Goal: Task Accomplishment & Management: Complete application form

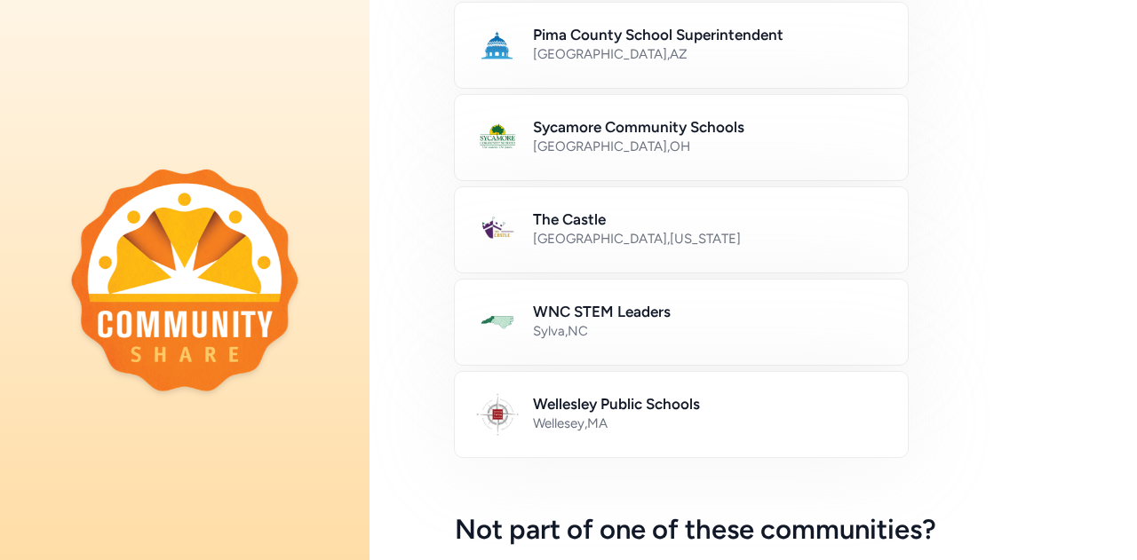
scroll to position [933, 0]
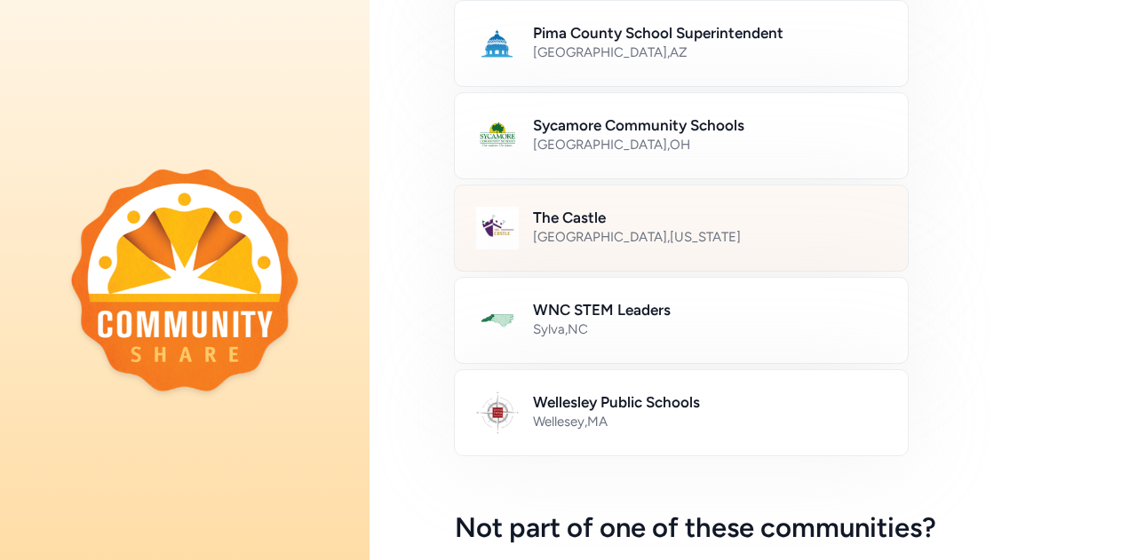
click at [700, 230] on div "[GEOGRAPHIC_DATA] , [US_STATE]" at bounding box center [709, 237] width 353 height 18
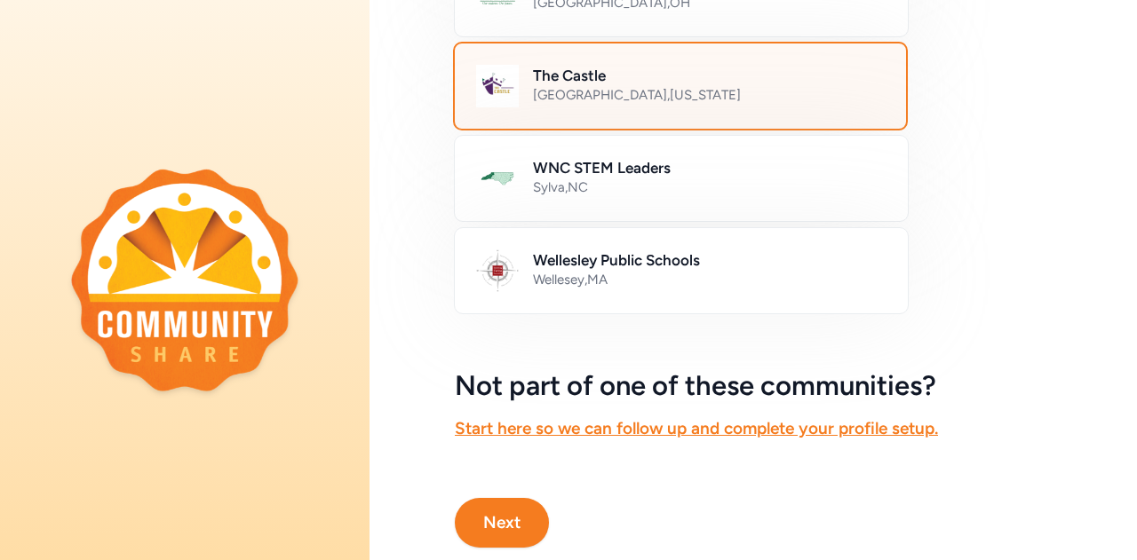
scroll to position [1126, 0]
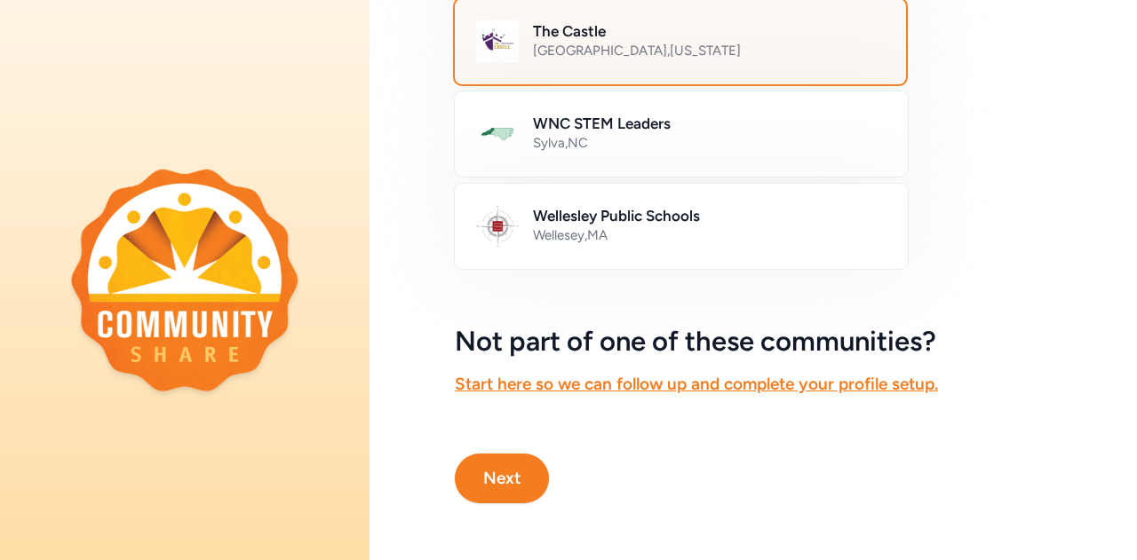
click at [515, 466] on button "Next" at bounding box center [502, 479] width 94 height 50
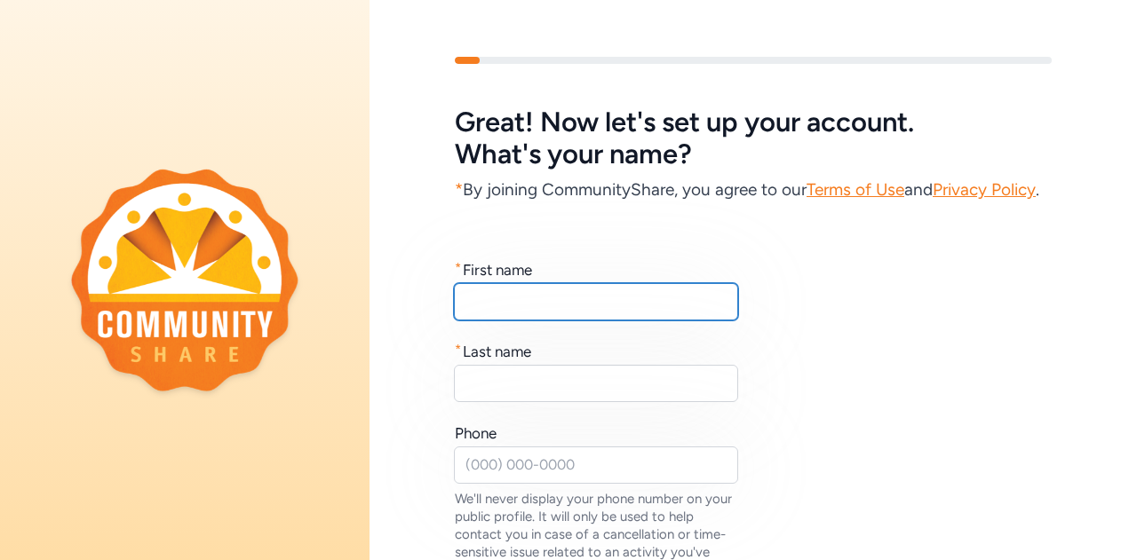
click at [568, 321] on input "text" at bounding box center [596, 301] width 284 height 37
type input "[PERSON_NAME]"
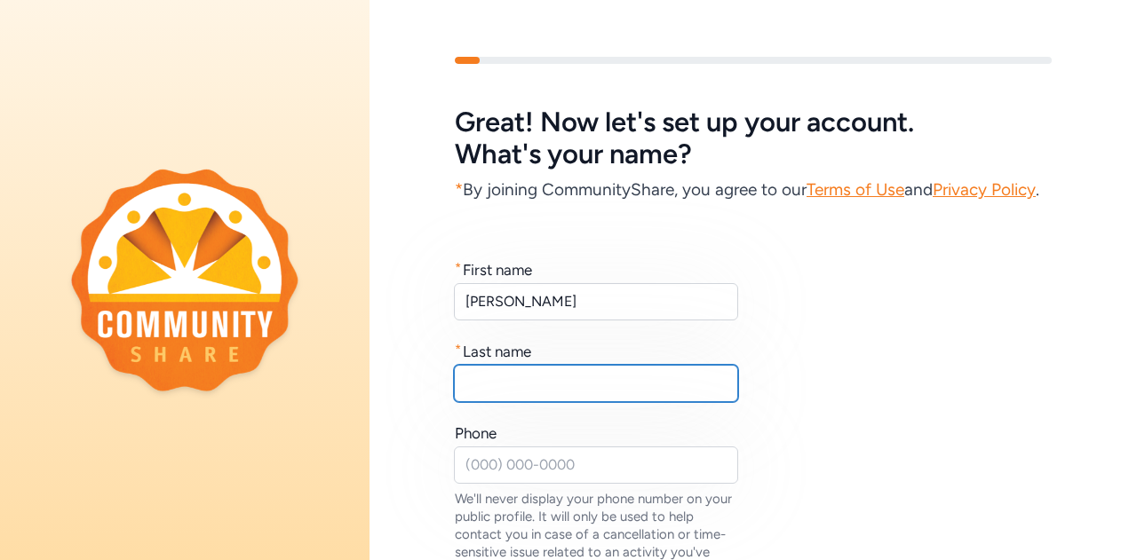
click at [598, 402] on input "text" at bounding box center [596, 383] width 284 height 37
type input "[PERSON_NAME]"
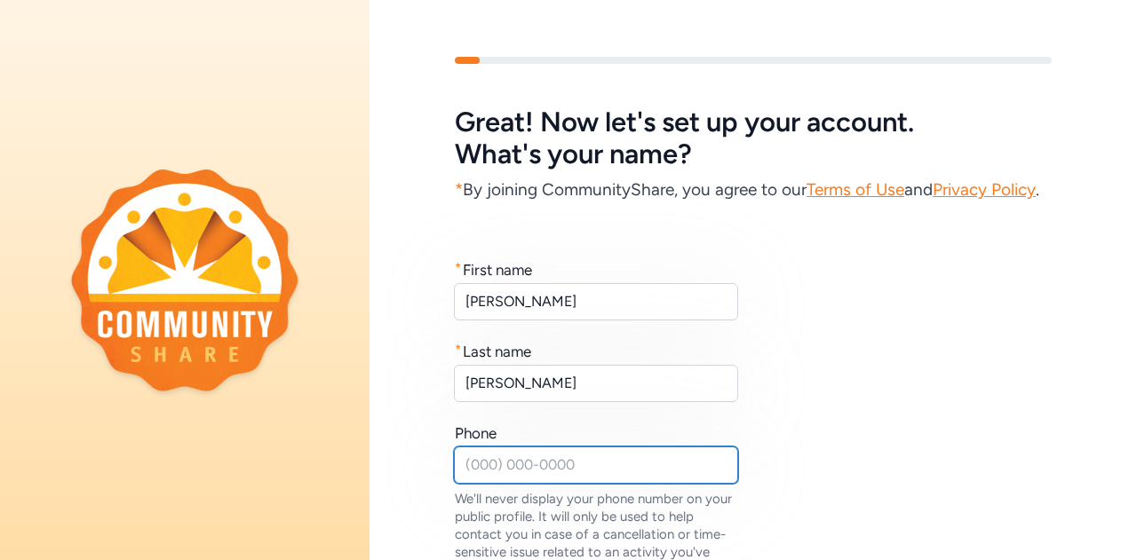
click at [594, 484] on input "text" at bounding box center [596, 465] width 284 height 37
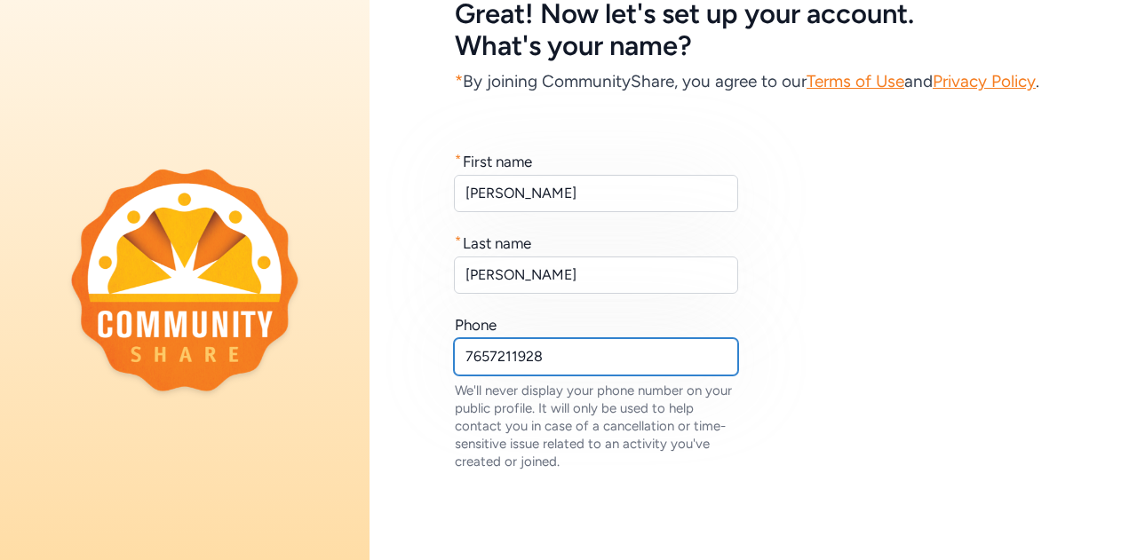
scroll to position [261, 0]
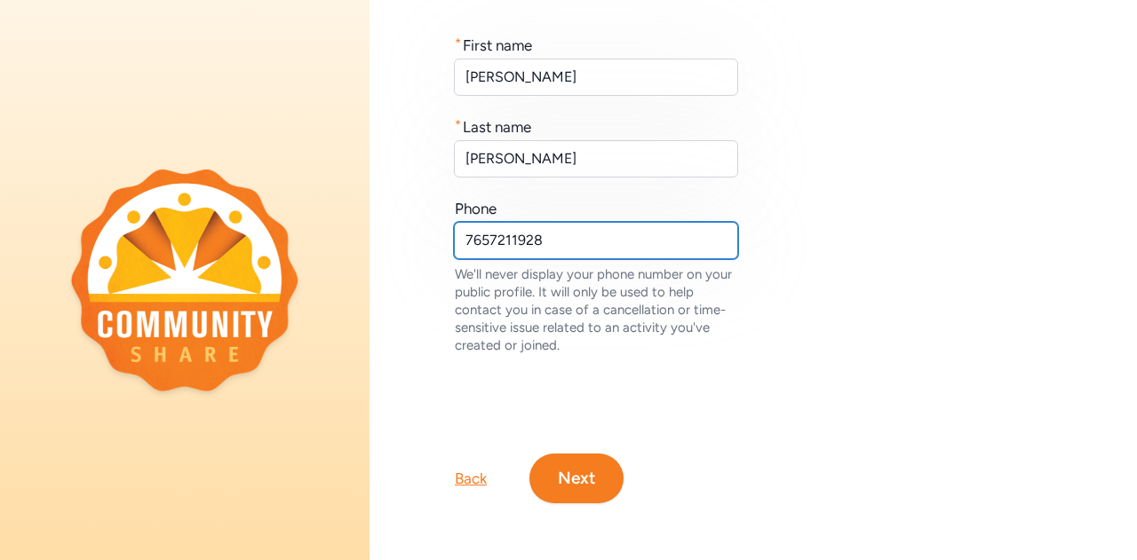
type input "7657211928"
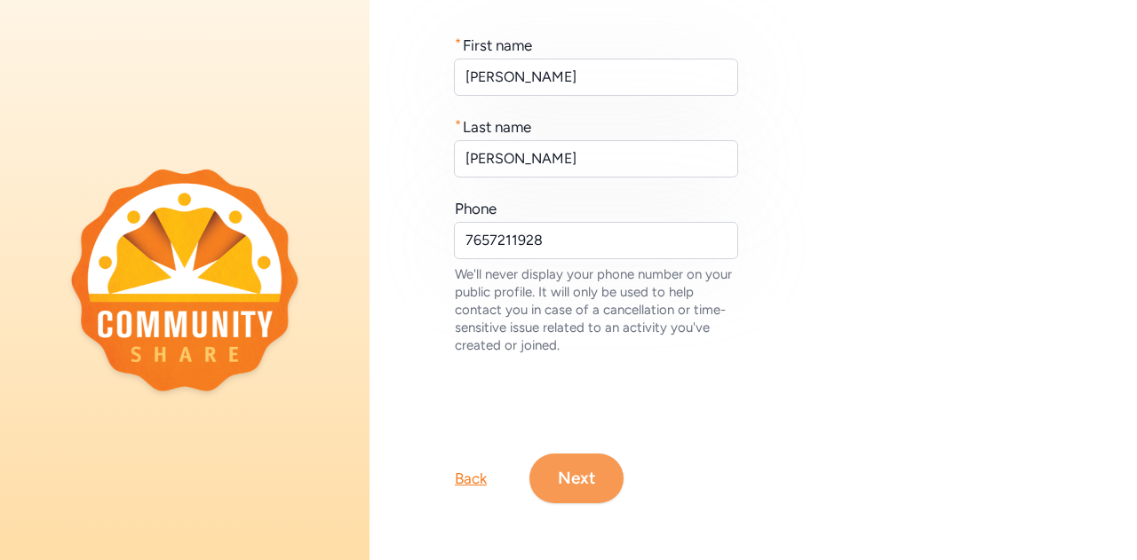
click at [600, 475] on button "Next" at bounding box center [576, 479] width 94 height 50
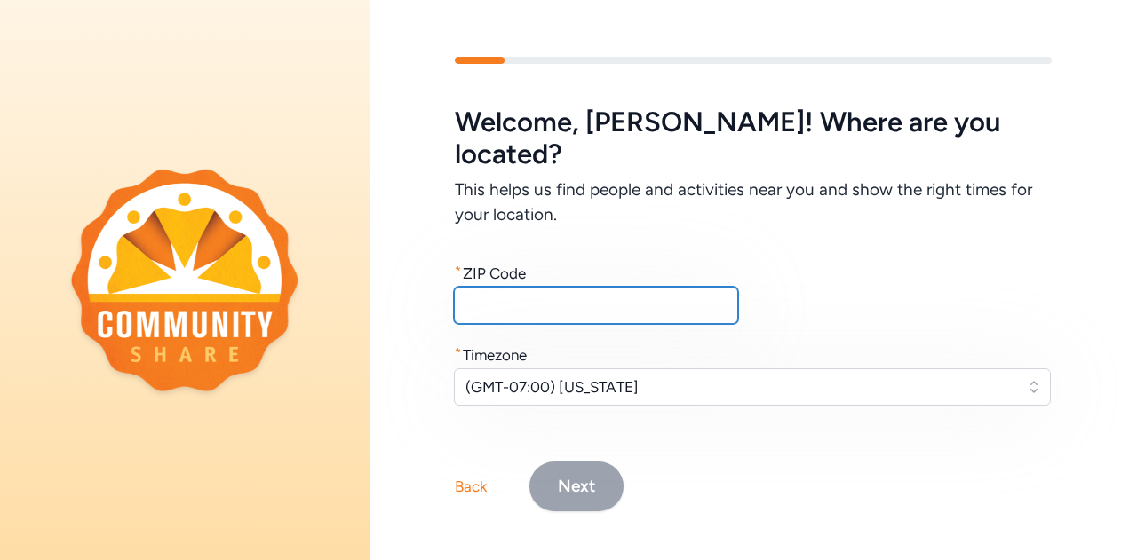
click at [585, 287] on input "text" at bounding box center [596, 305] width 284 height 37
type input "46135"
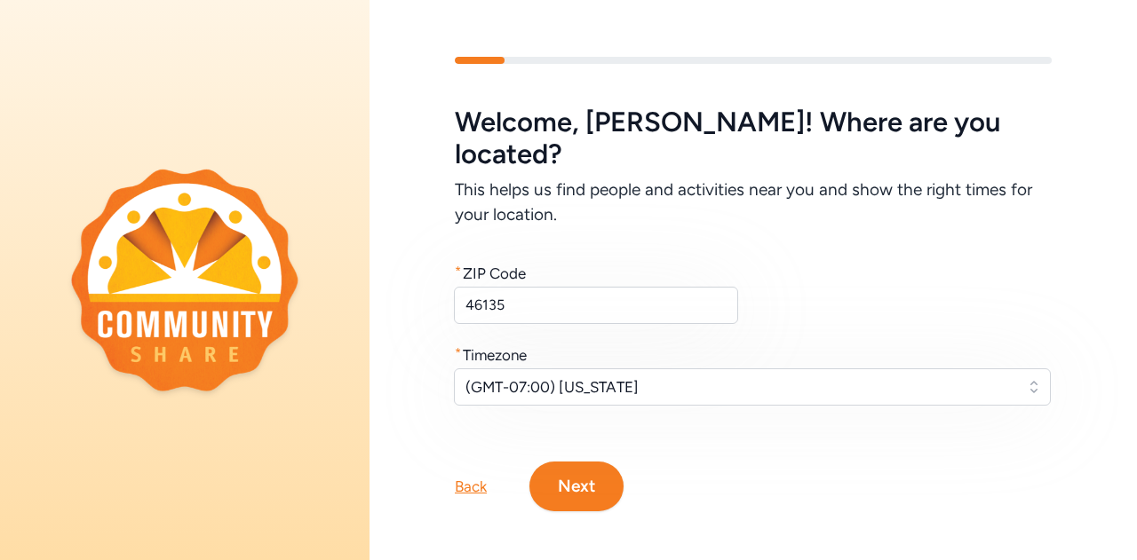
click at [597, 462] on button "Next" at bounding box center [576, 487] width 94 height 50
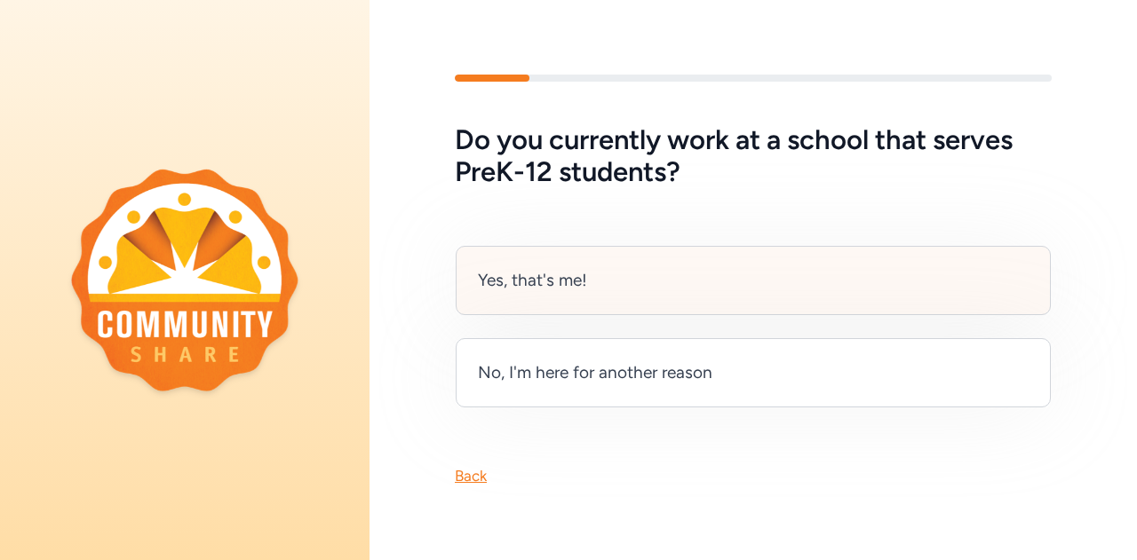
click at [726, 267] on div "Yes, that's me!" at bounding box center [753, 280] width 595 height 69
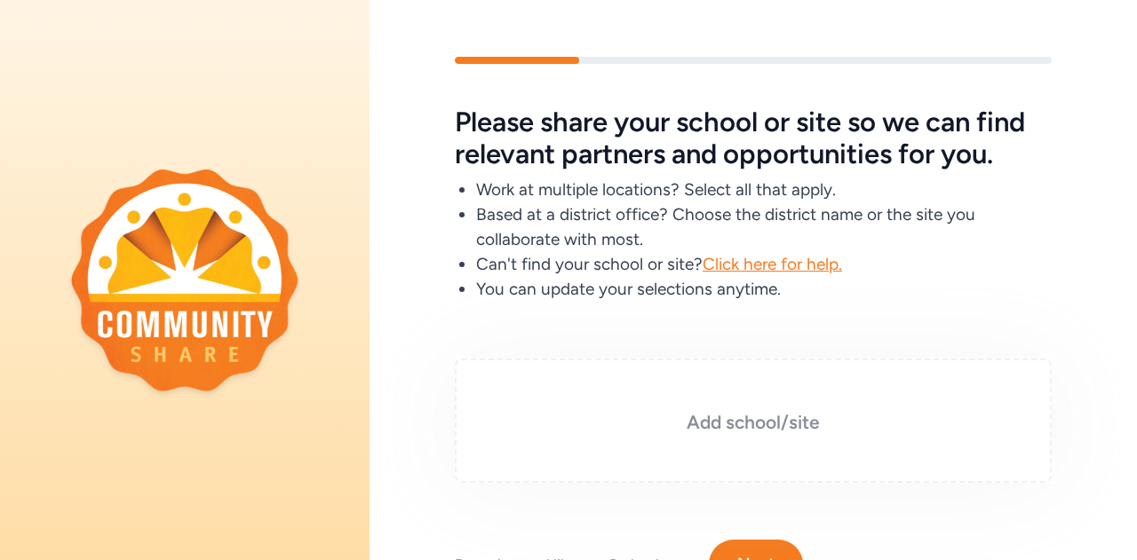
click at [696, 428] on h3 "Add school/site" at bounding box center [753, 422] width 508 height 25
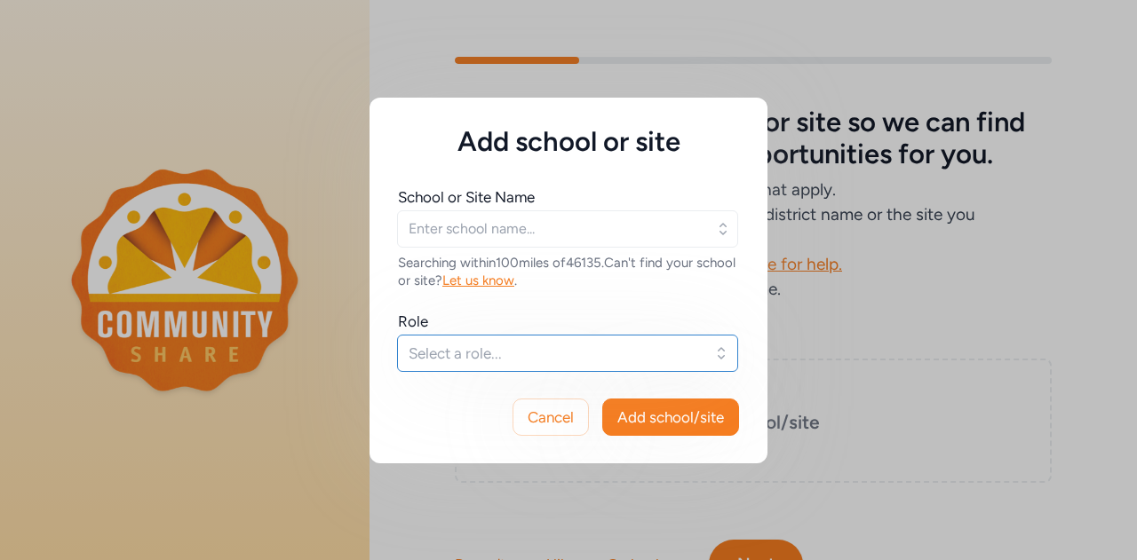
click at [578, 354] on span "Select a role..." at bounding box center [554, 353] width 293 height 21
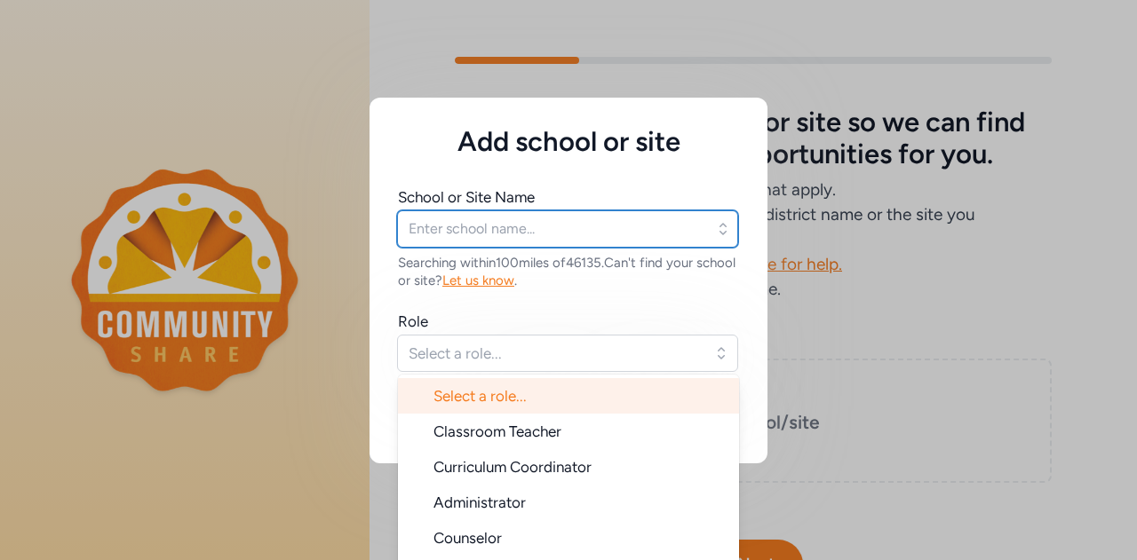
click at [558, 230] on input "text" at bounding box center [567, 228] width 341 height 37
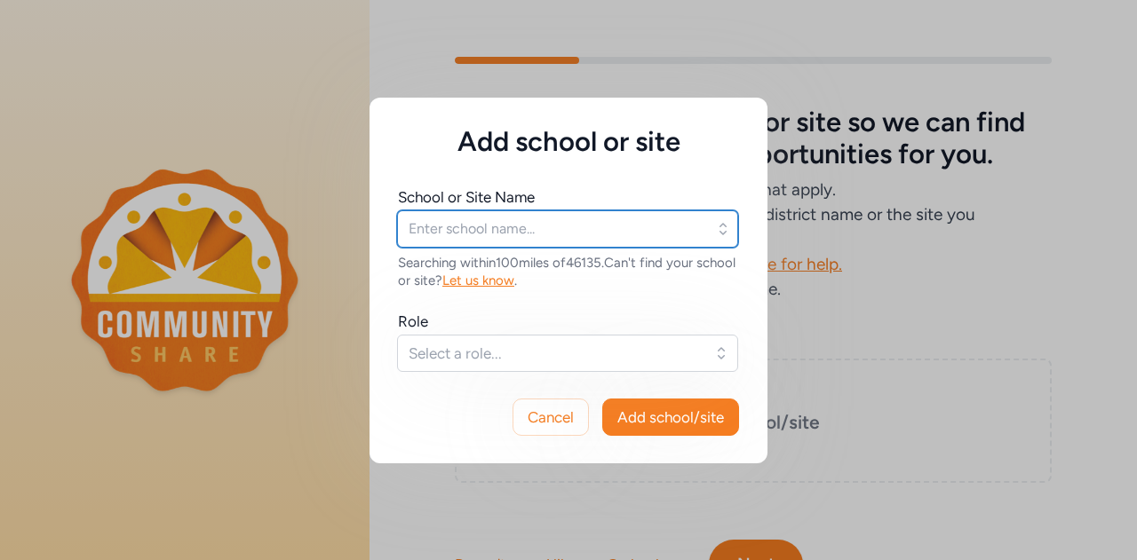
click at [558, 230] on input "text" at bounding box center [567, 228] width 341 height 37
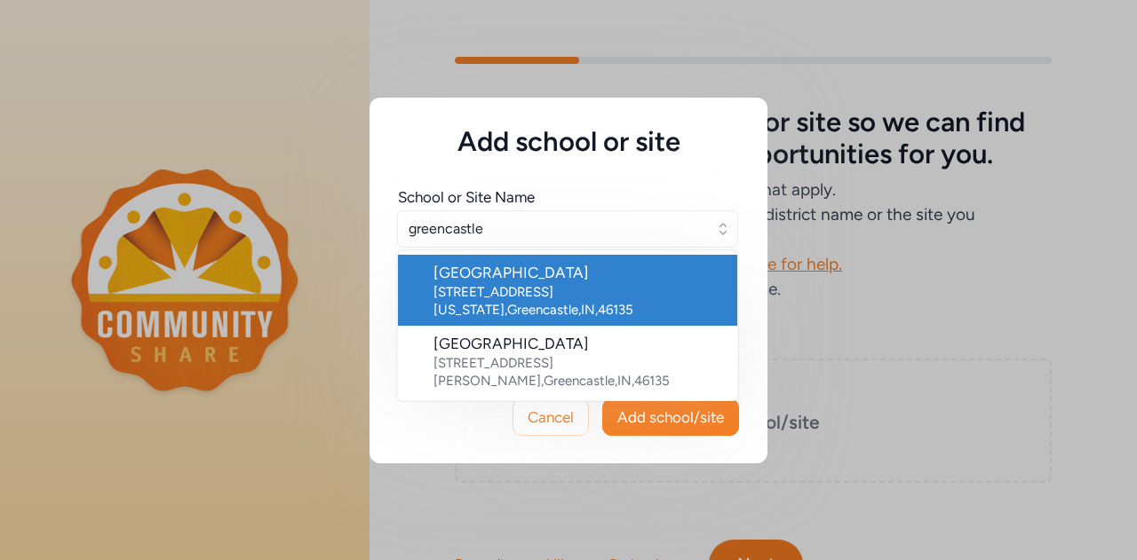
click at [588, 354] on div "[STREET_ADDRESS][PERSON_NAME][PERSON_NAME]" at bounding box center [577, 372] width 289 height 36
type input "[GEOGRAPHIC_DATA]"
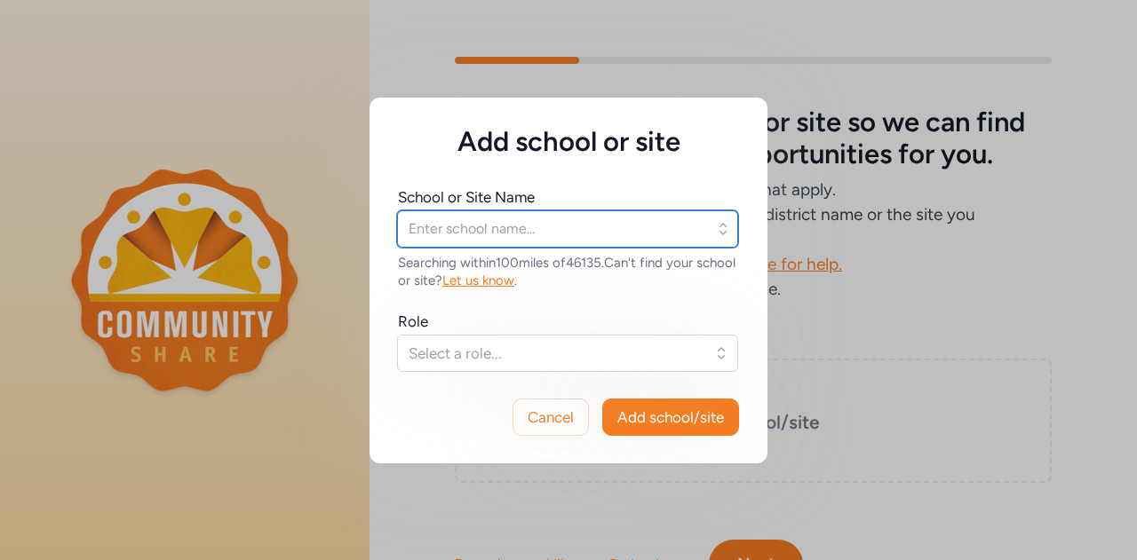
type input "[GEOGRAPHIC_DATA]"
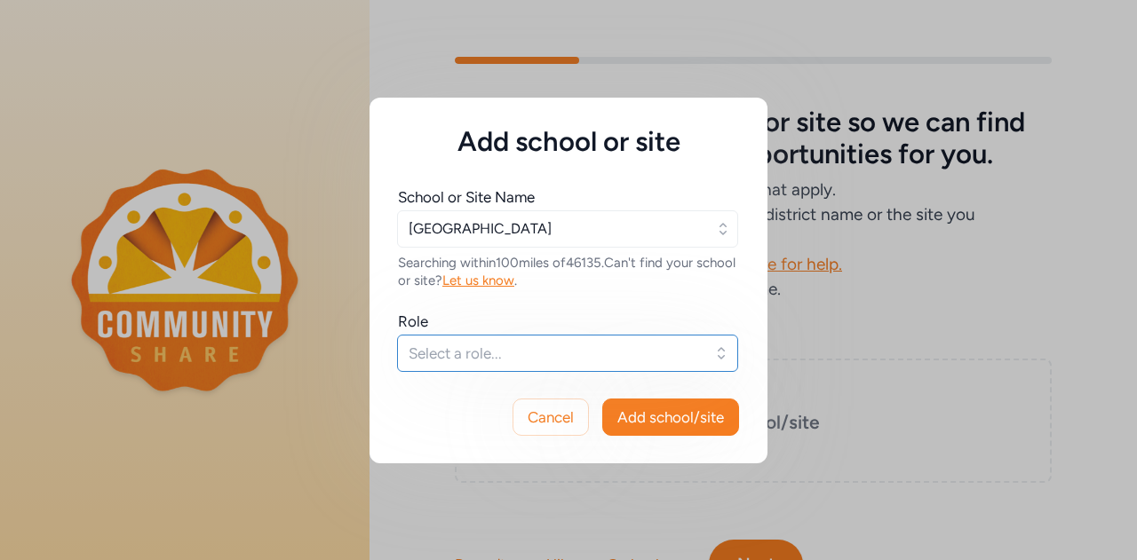
click at [579, 361] on span "Select a role..." at bounding box center [554, 353] width 293 height 21
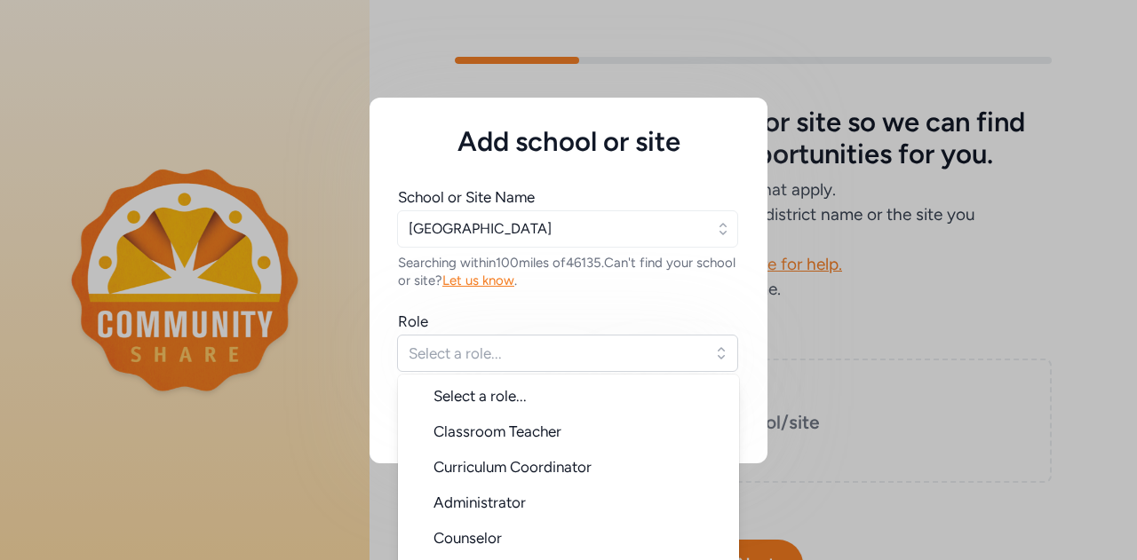
click at [552, 435] on span "Classroom Teacher" at bounding box center [497, 432] width 128 height 18
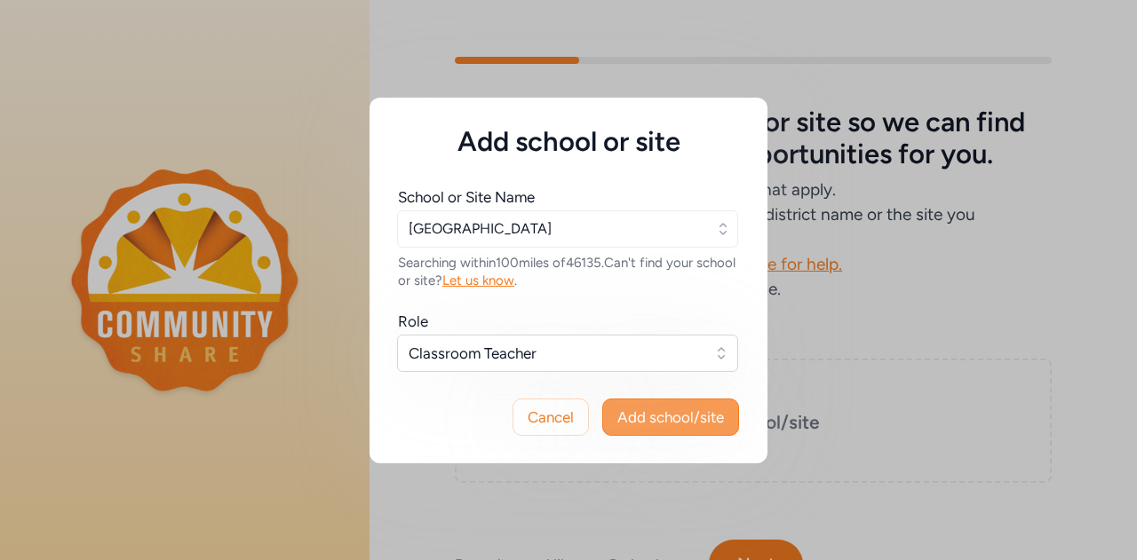
click at [682, 419] on span "Add school/site" at bounding box center [670, 417] width 107 height 21
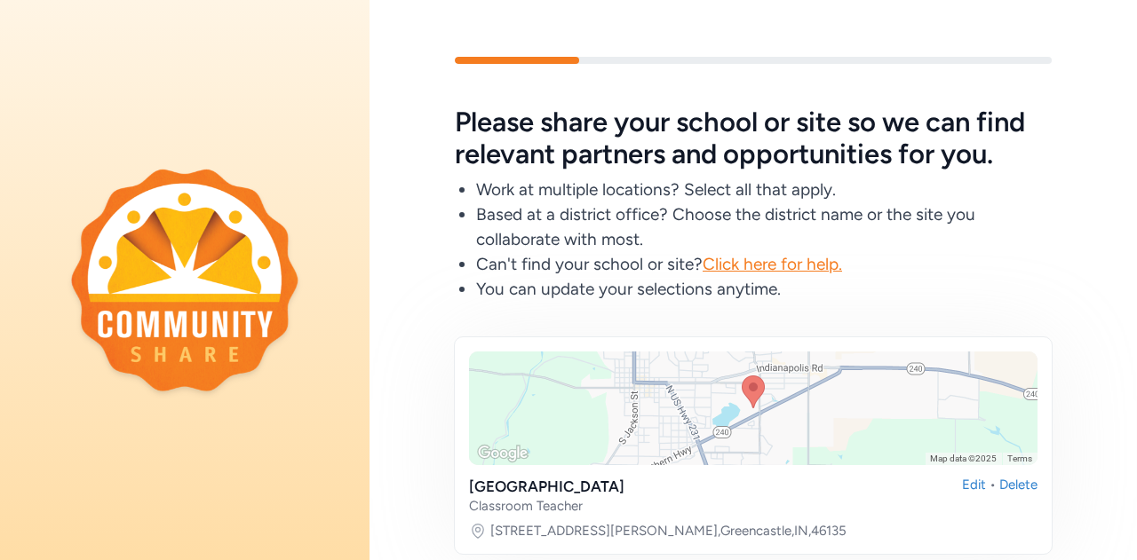
scroll to position [315, 0]
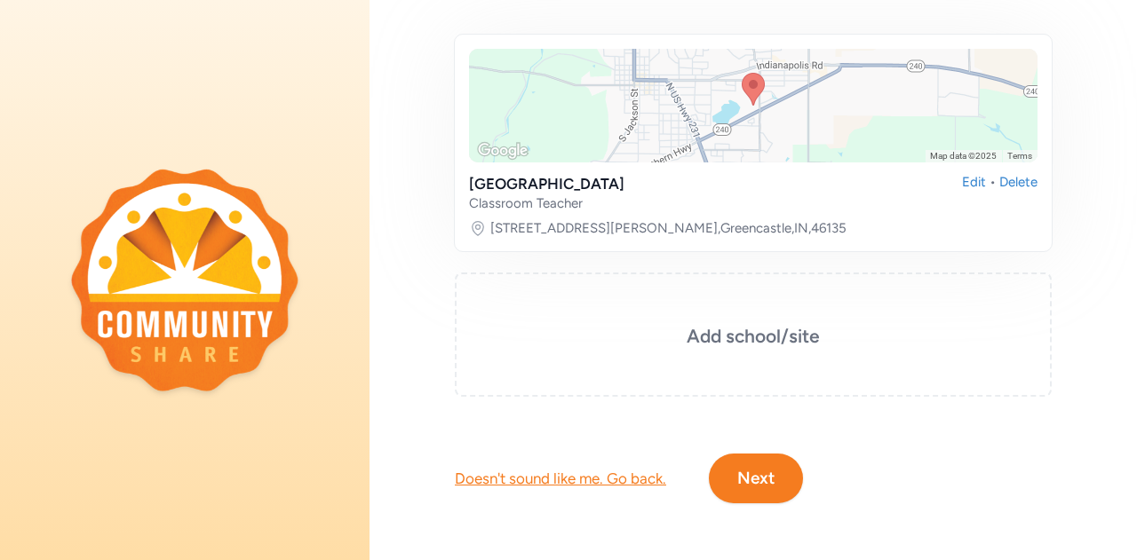
click at [770, 463] on button "Next" at bounding box center [756, 479] width 94 height 50
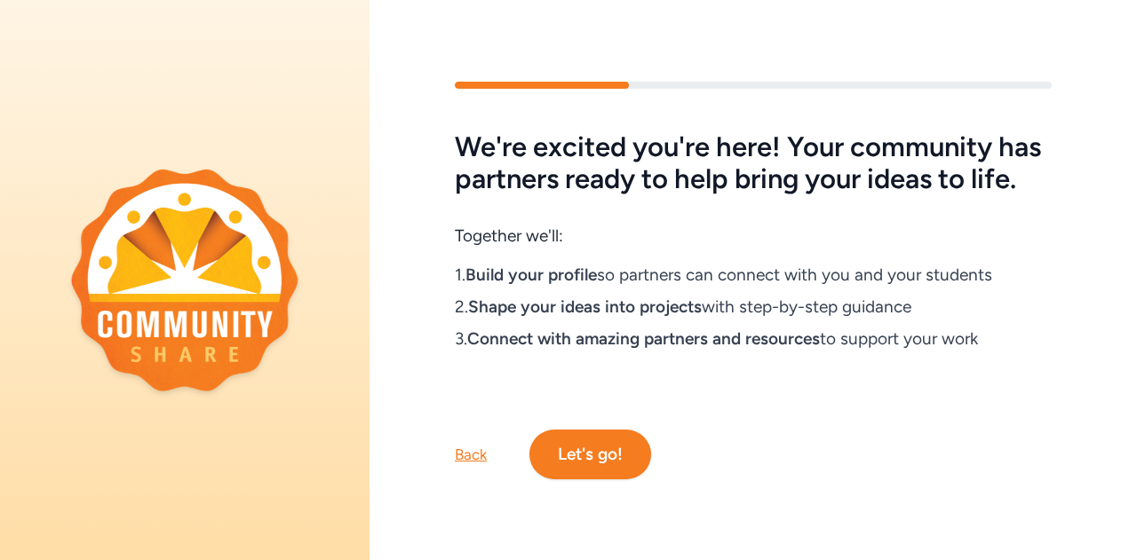
click at [604, 462] on button "Let's go!" at bounding box center [590, 455] width 122 height 50
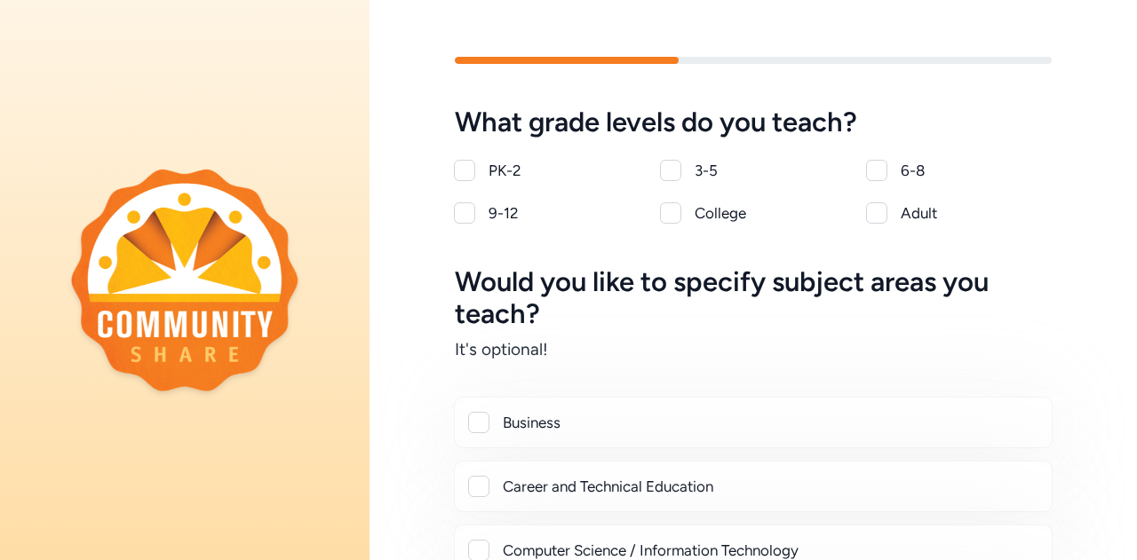
click at [874, 179] on div at bounding box center [876, 170] width 21 height 21
checkbox input "true"
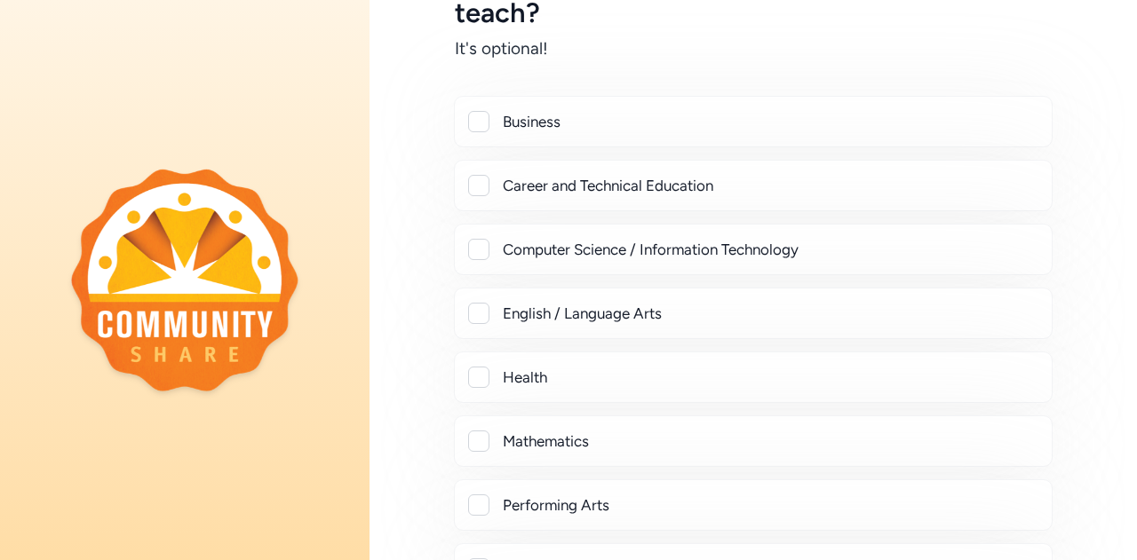
scroll to position [320, 0]
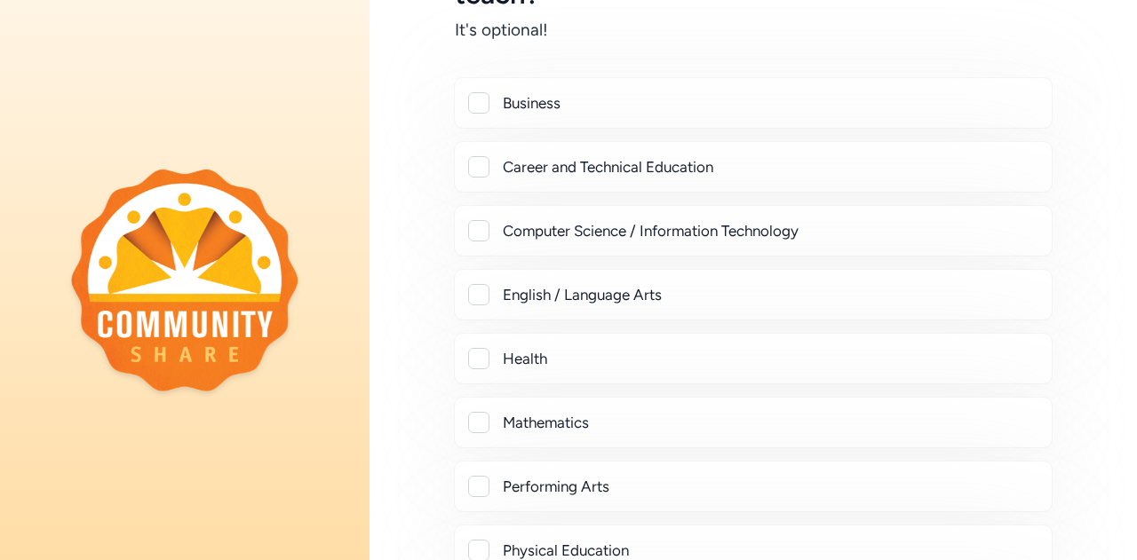
click at [775, 428] on div "Mathematics" at bounding box center [770, 422] width 535 height 21
checkbox input "true"
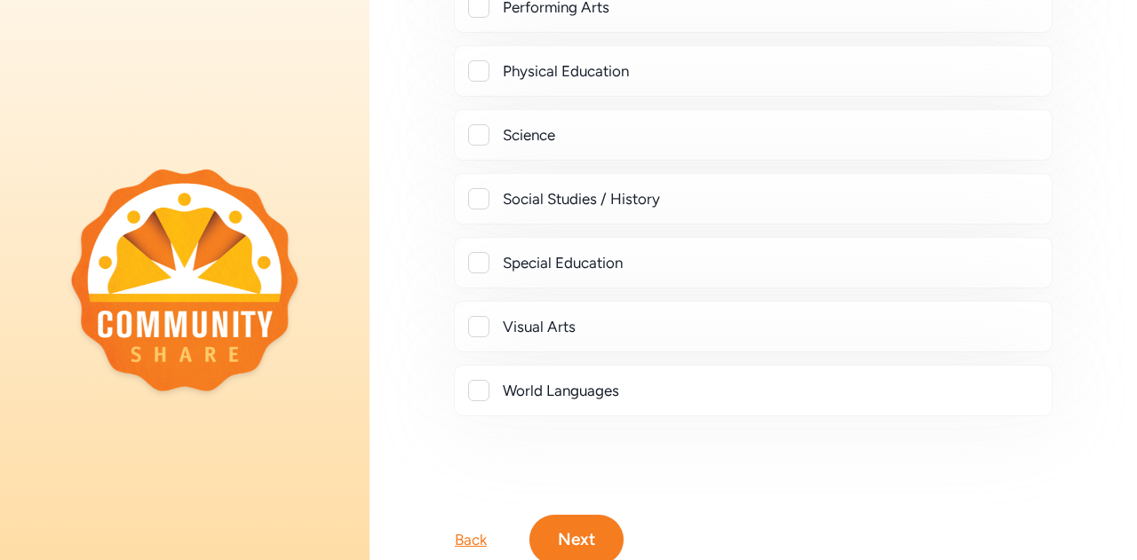
scroll to position [909, 0]
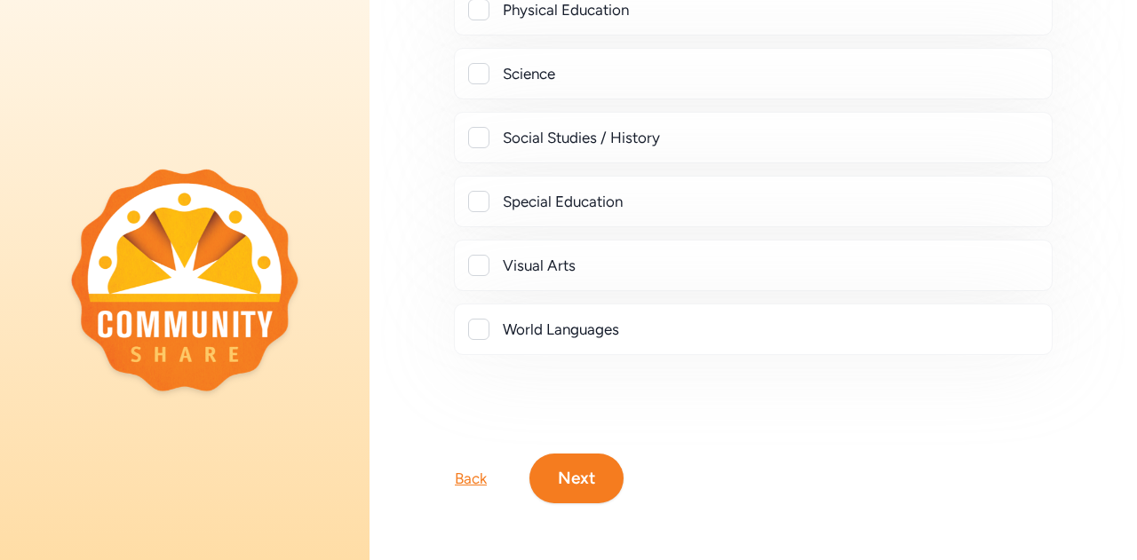
click at [583, 480] on button "Next" at bounding box center [576, 479] width 94 height 50
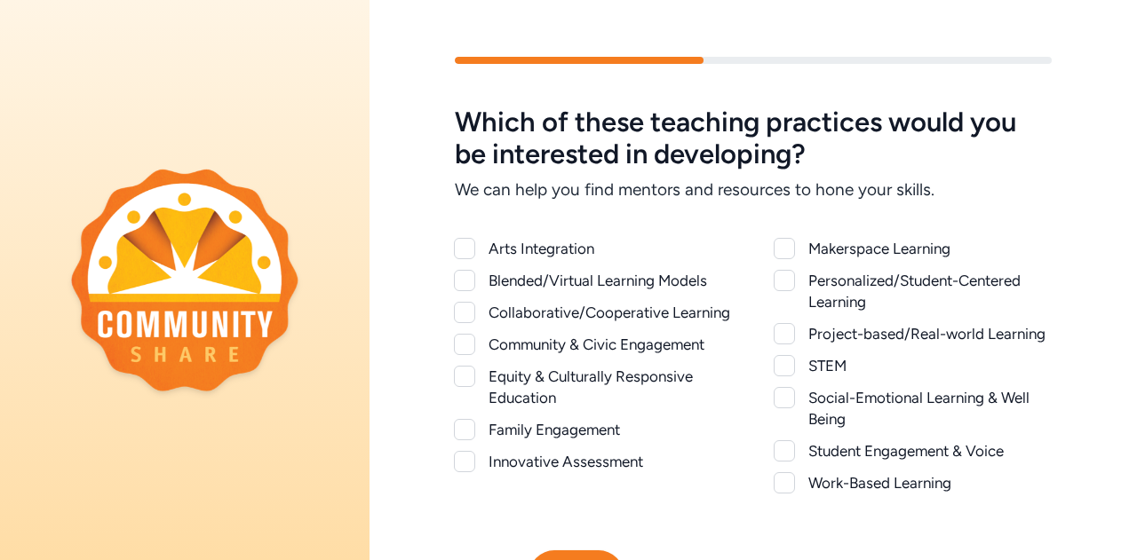
click at [471, 440] on div at bounding box center [464, 429] width 21 height 21
checkbox input "true"
click at [778, 480] on div at bounding box center [783, 482] width 21 height 21
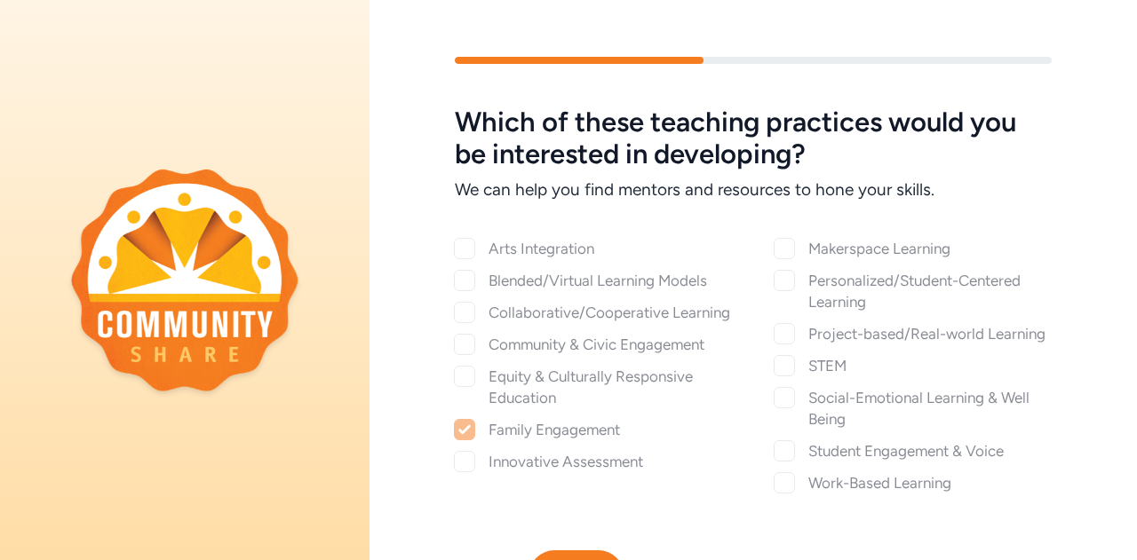
checkbox input "true"
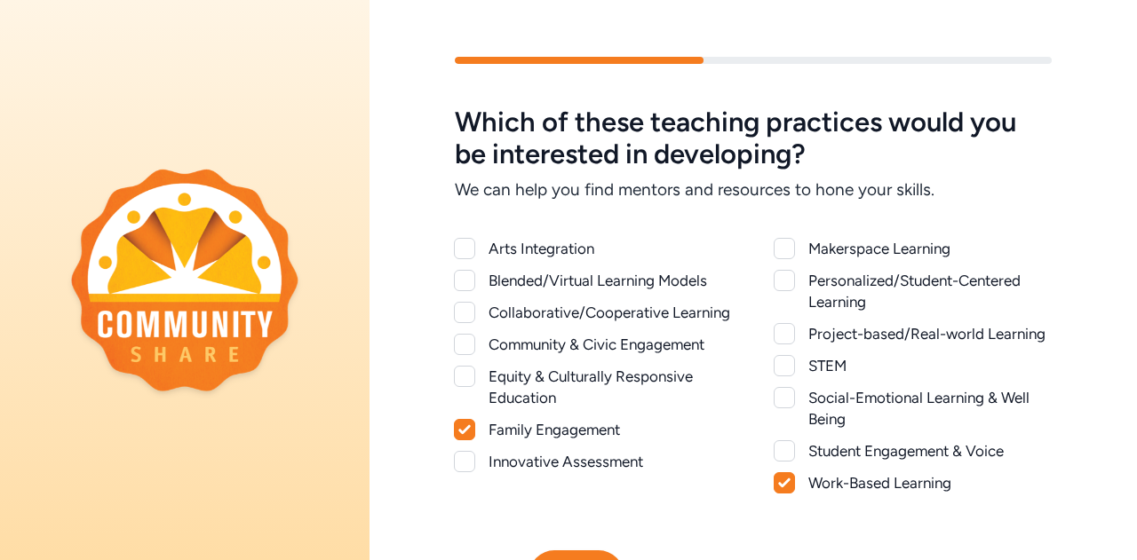
click at [783, 331] on div at bounding box center [783, 333] width 21 height 21
checkbox input "true"
click at [783, 397] on div at bounding box center [783, 397] width 21 height 21
checkbox input "true"
click at [773, 288] on div at bounding box center [783, 280] width 21 height 21
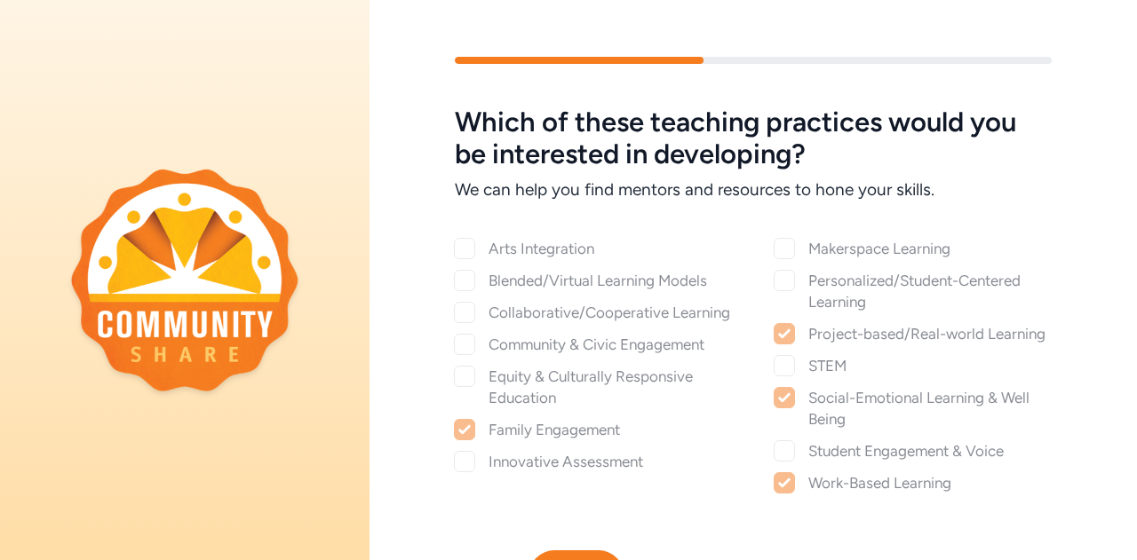
checkbox input "true"
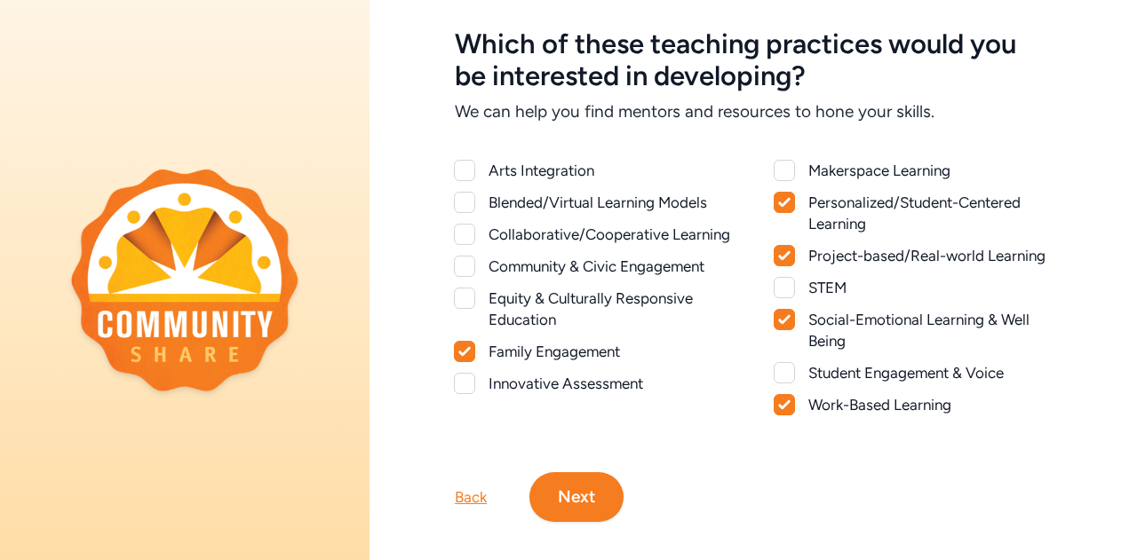
scroll to position [110, 0]
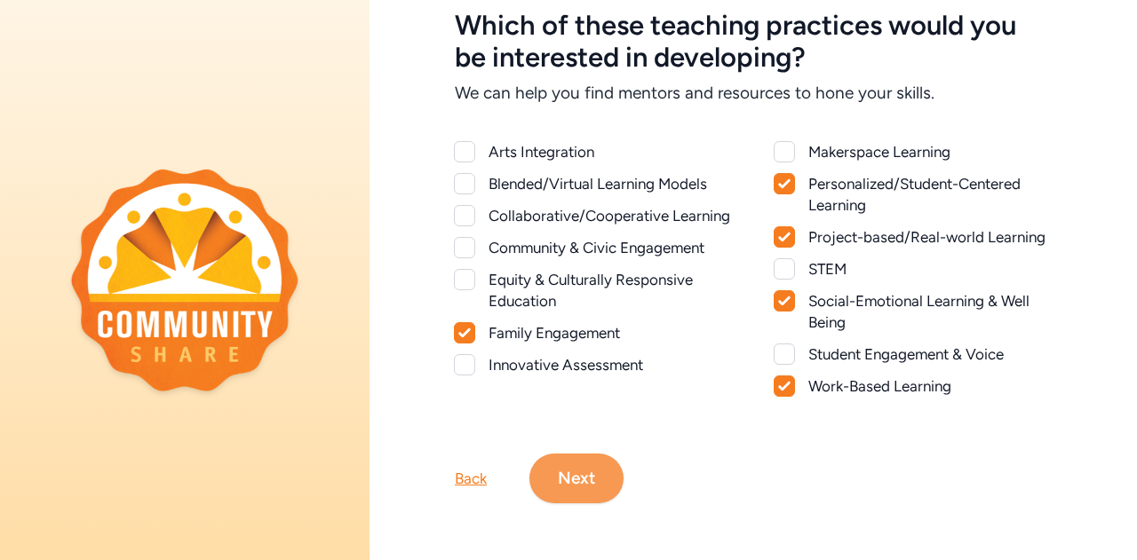
click at [613, 458] on button "Next" at bounding box center [576, 479] width 94 height 50
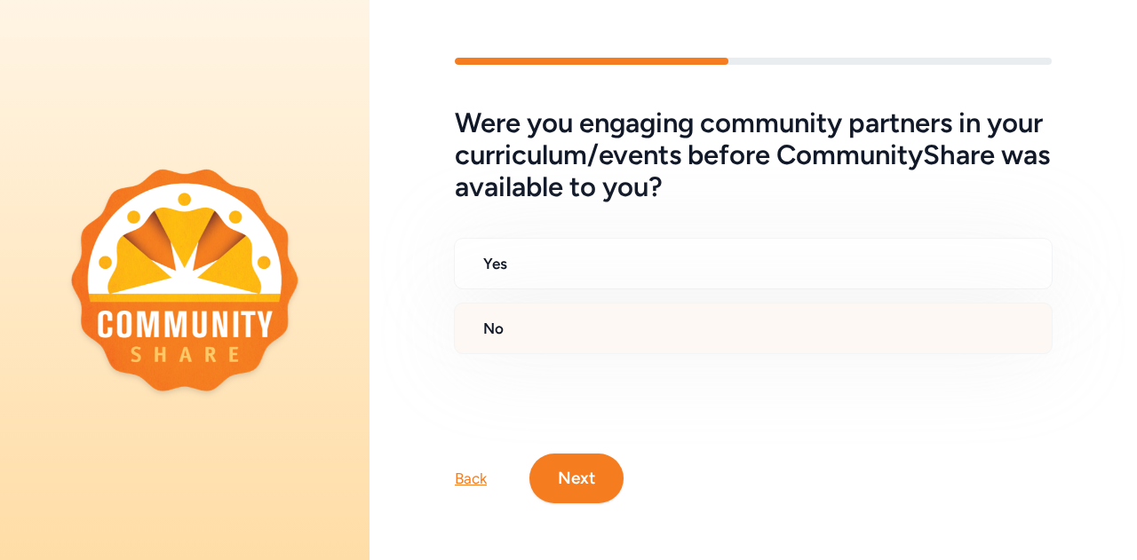
click at [792, 321] on h2 "No" at bounding box center [760, 328] width 554 height 21
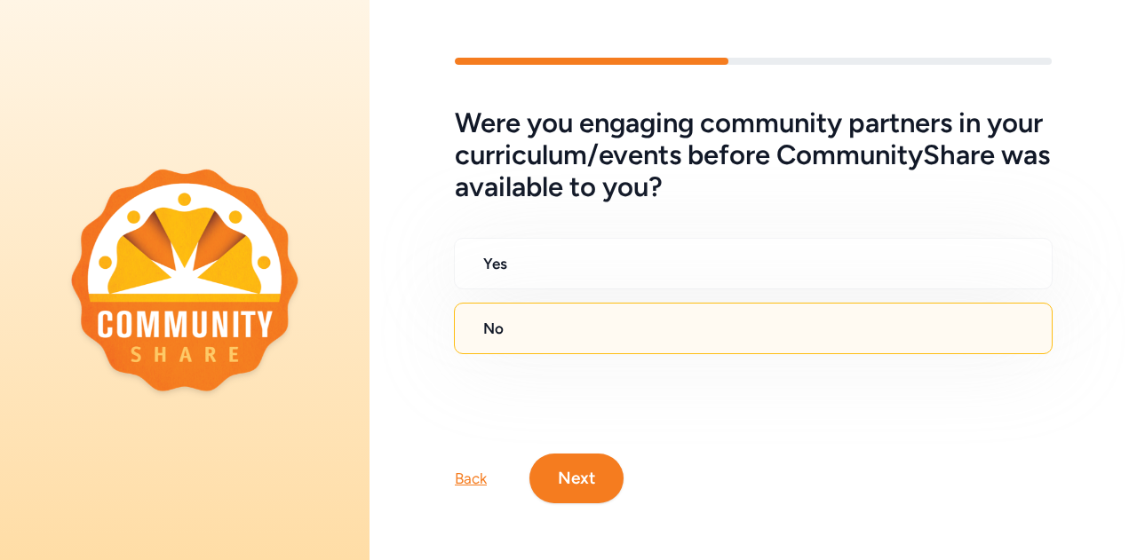
click at [587, 475] on button "Next" at bounding box center [576, 479] width 94 height 50
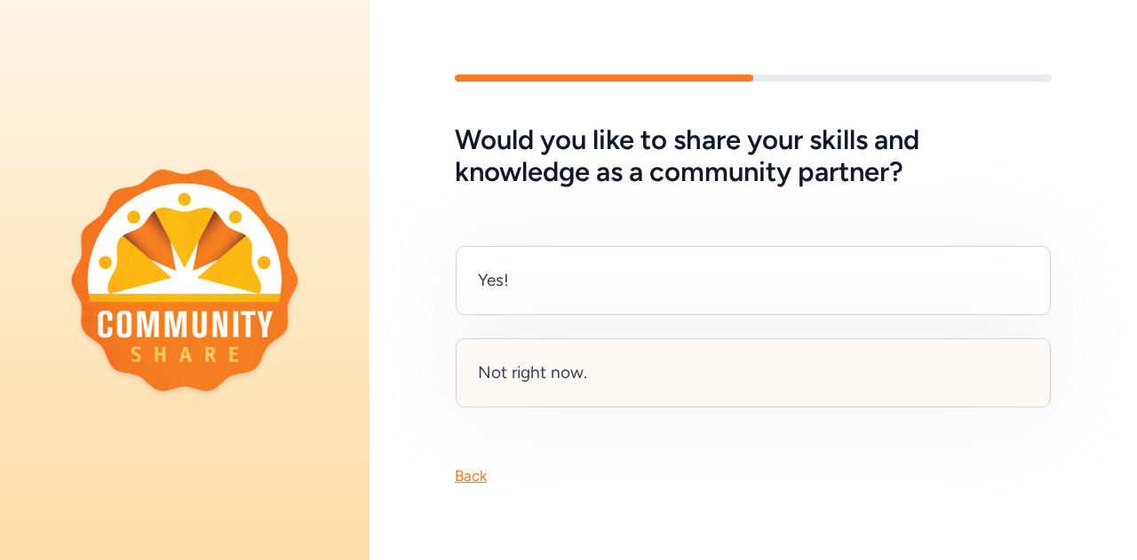
click at [558, 382] on div "Not right now." at bounding box center [753, 372] width 595 height 69
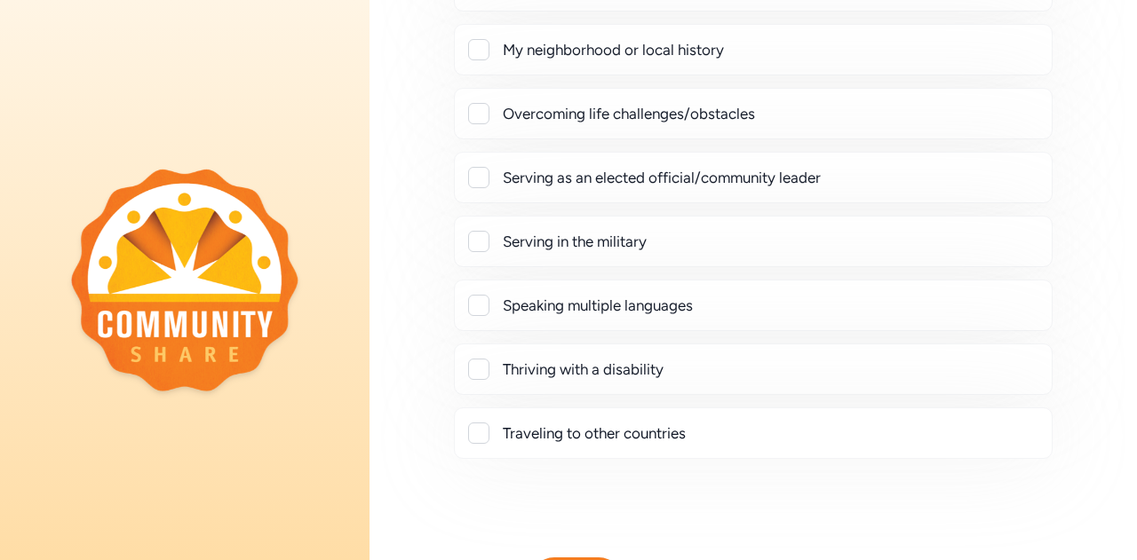
scroll to position [412, 0]
click at [479, 426] on div at bounding box center [478, 433] width 21 height 21
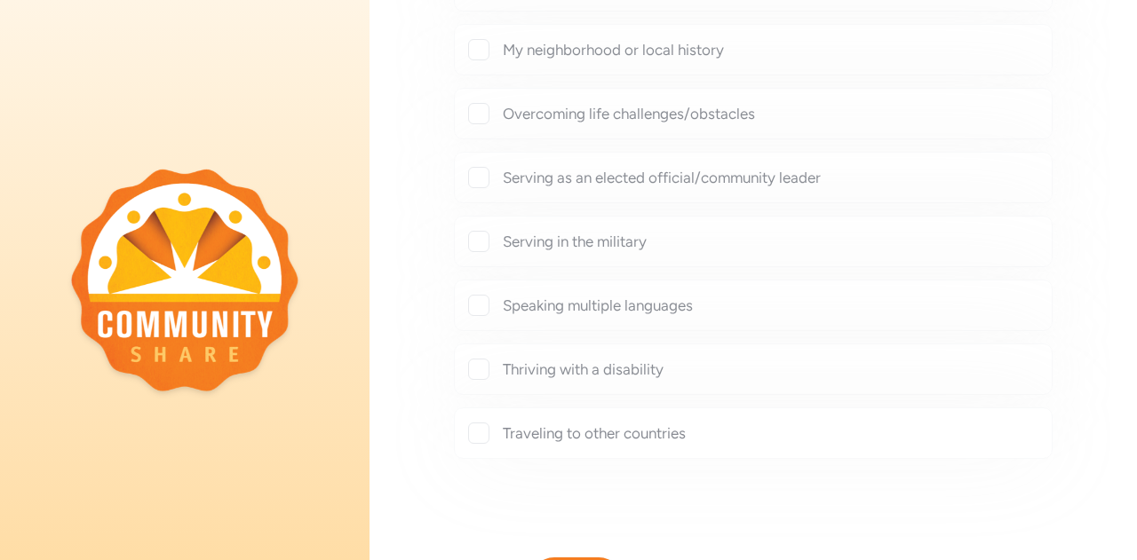
checkbox input "true"
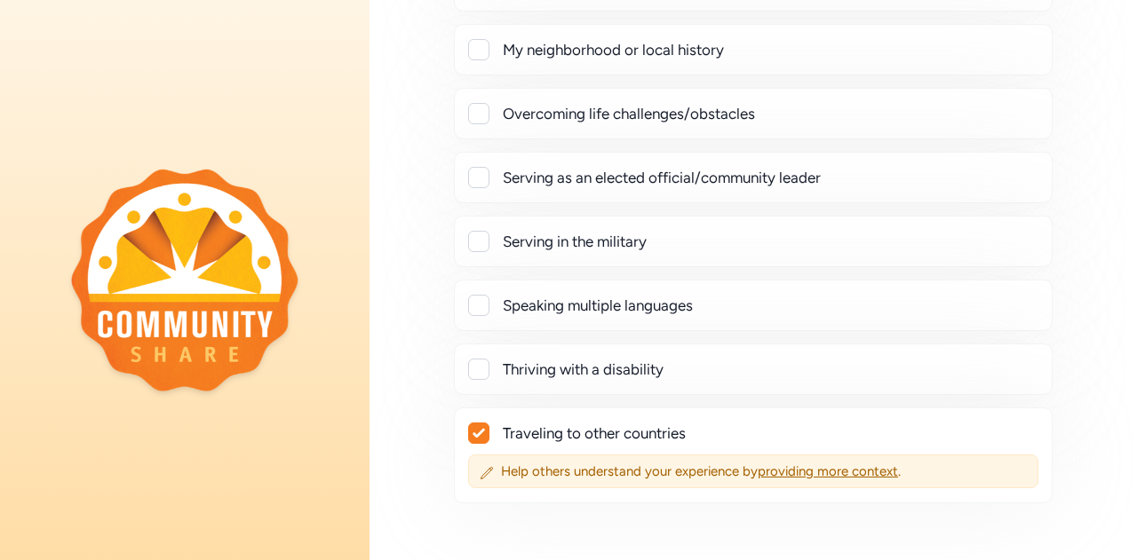
scroll to position [567, 0]
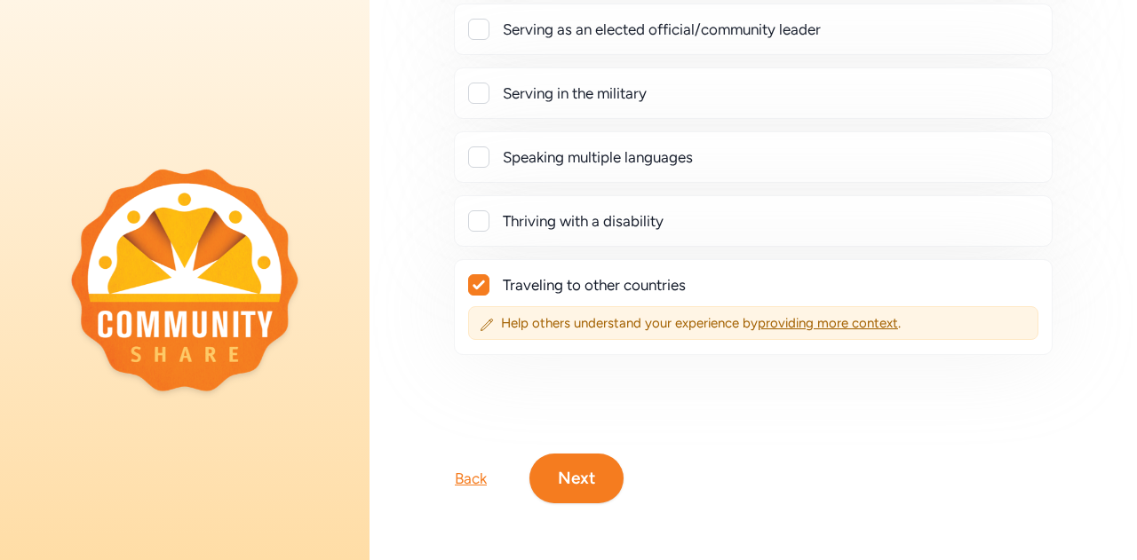
click at [577, 463] on button "Next" at bounding box center [576, 479] width 94 height 50
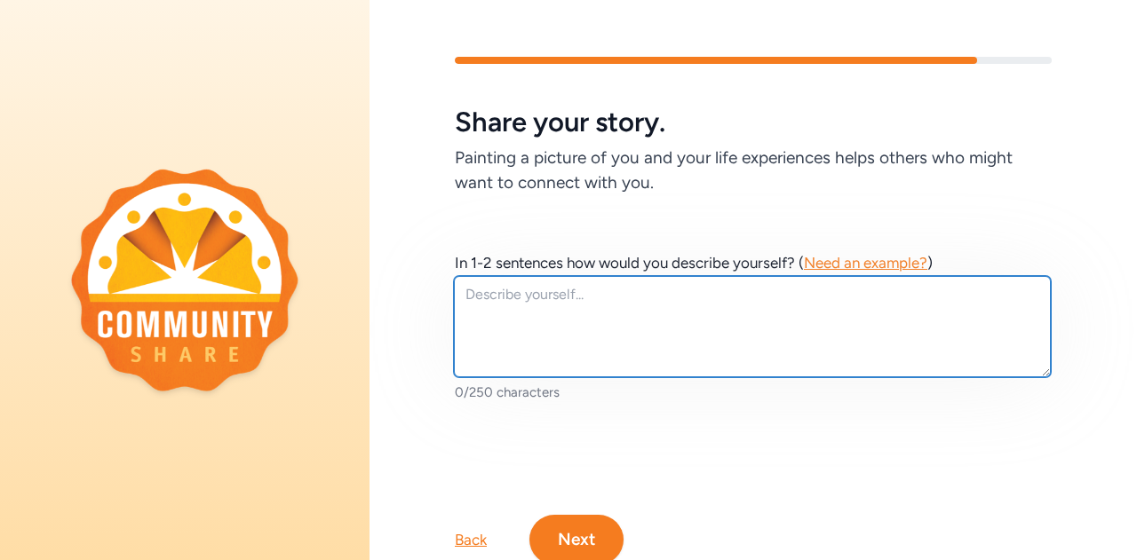
click at [570, 299] on textarea at bounding box center [752, 326] width 597 height 101
type textarea "I"
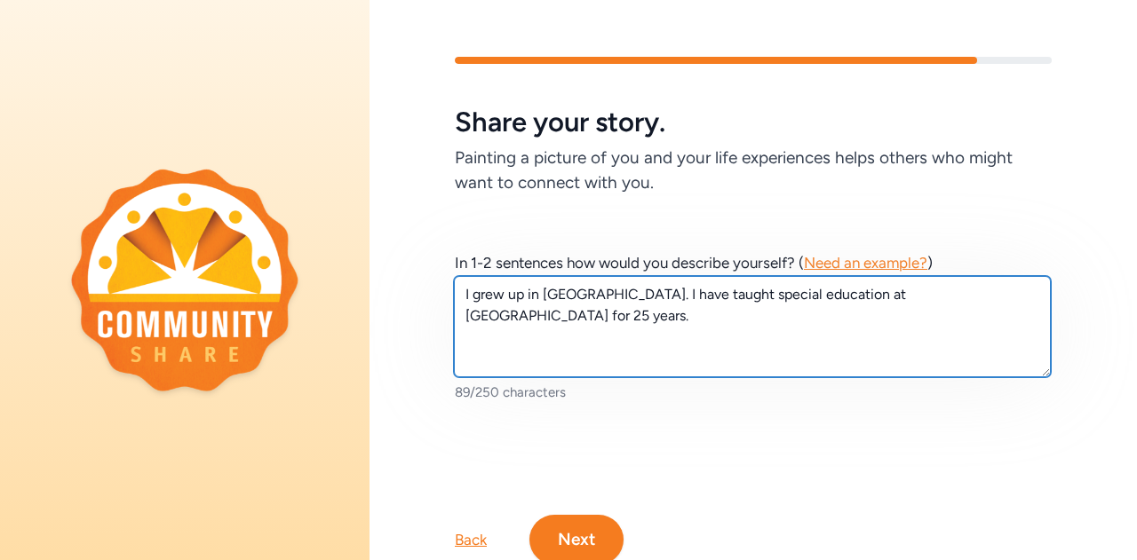
type textarea "I grew up in [GEOGRAPHIC_DATA]. I have taught special education at [GEOGRAPHIC_…"
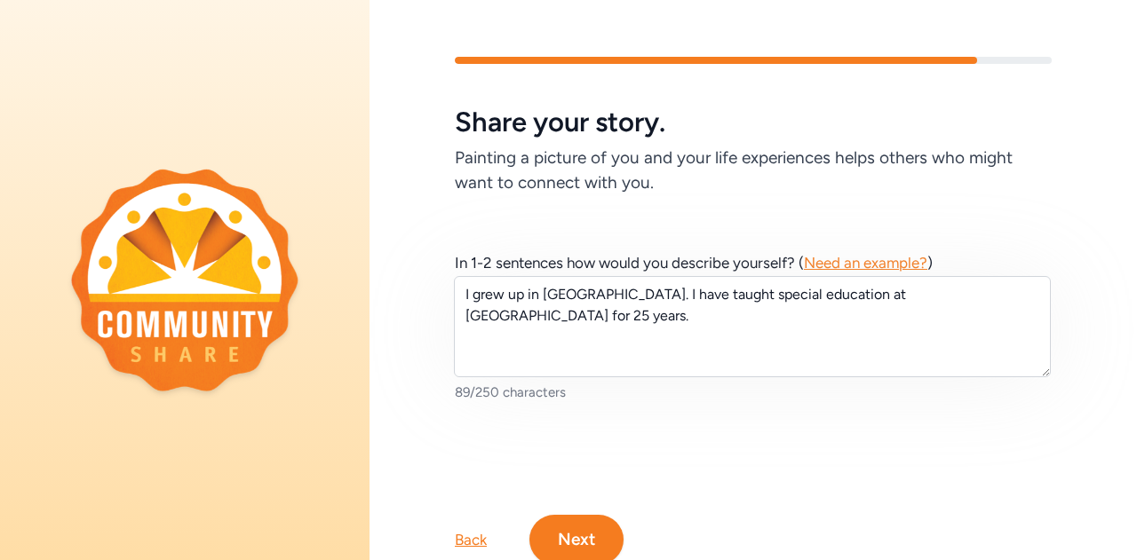
click at [588, 527] on button "Next" at bounding box center [576, 540] width 94 height 50
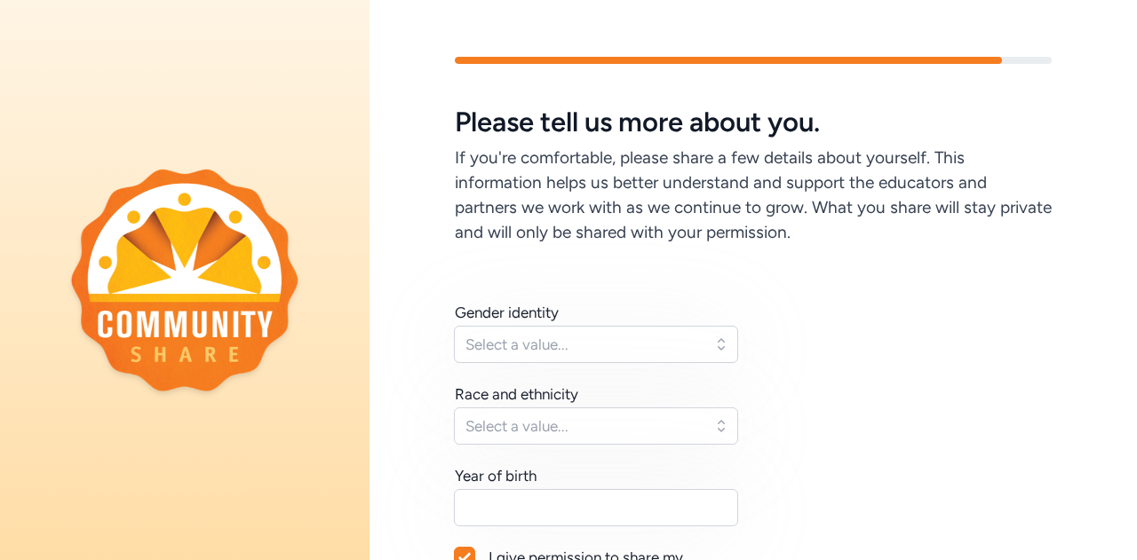
click at [664, 341] on span "Select a value..." at bounding box center [583, 344] width 236 height 21
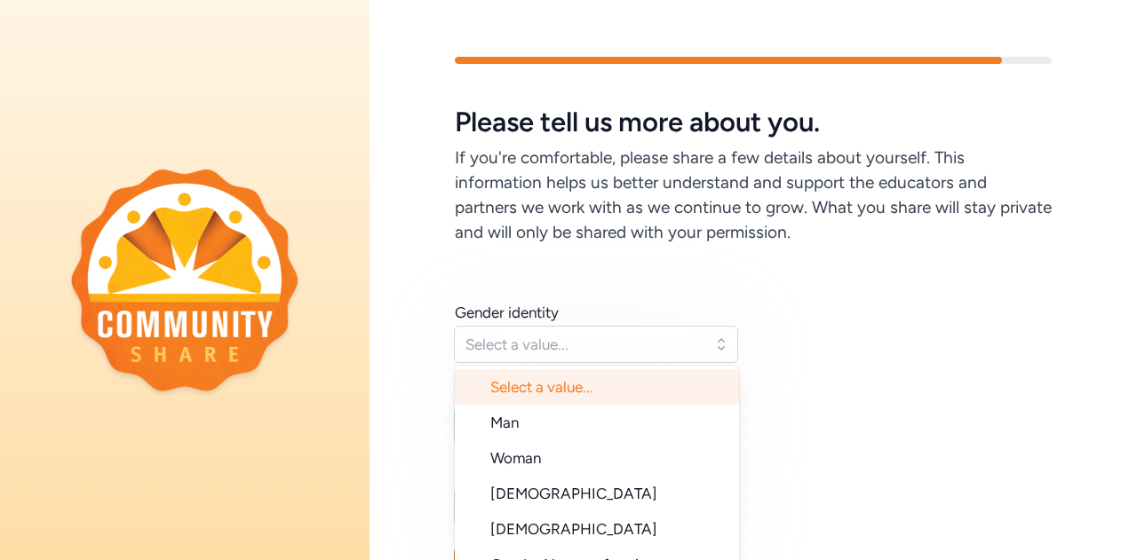
click at [575, 466] on li "Woman" at bounding box center [597, 458] width 284 height 36
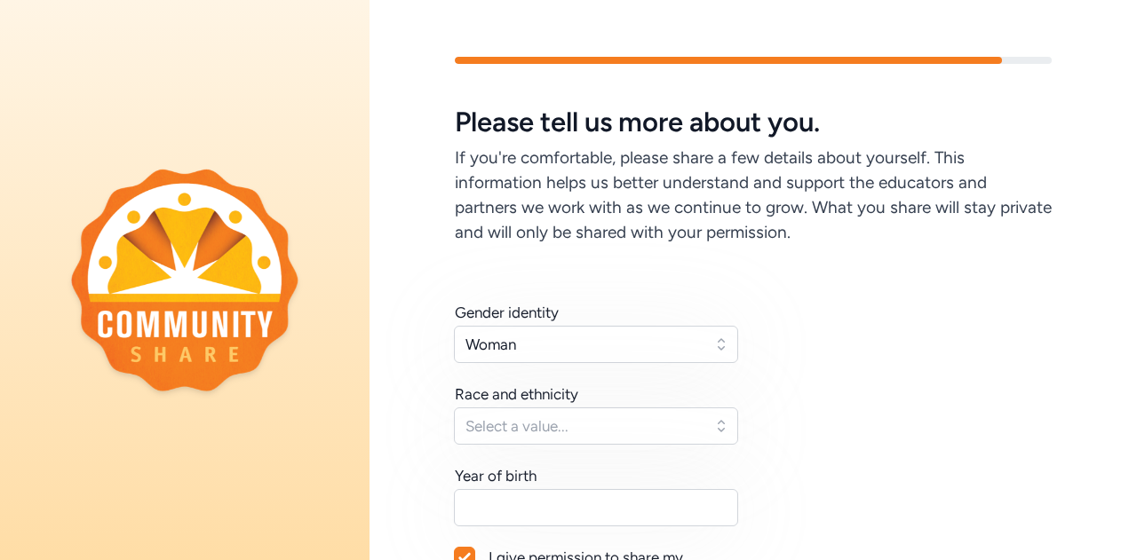
click at [630, 424] on span "Select a value..." at bounding box center [583, 426] width 236 height 21
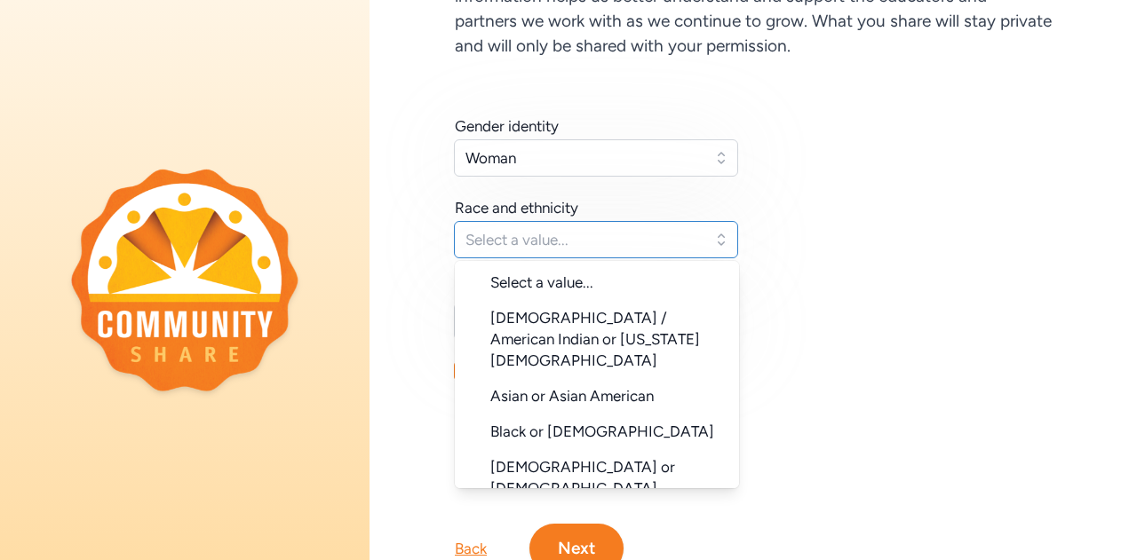
scroll to position [192, 0]
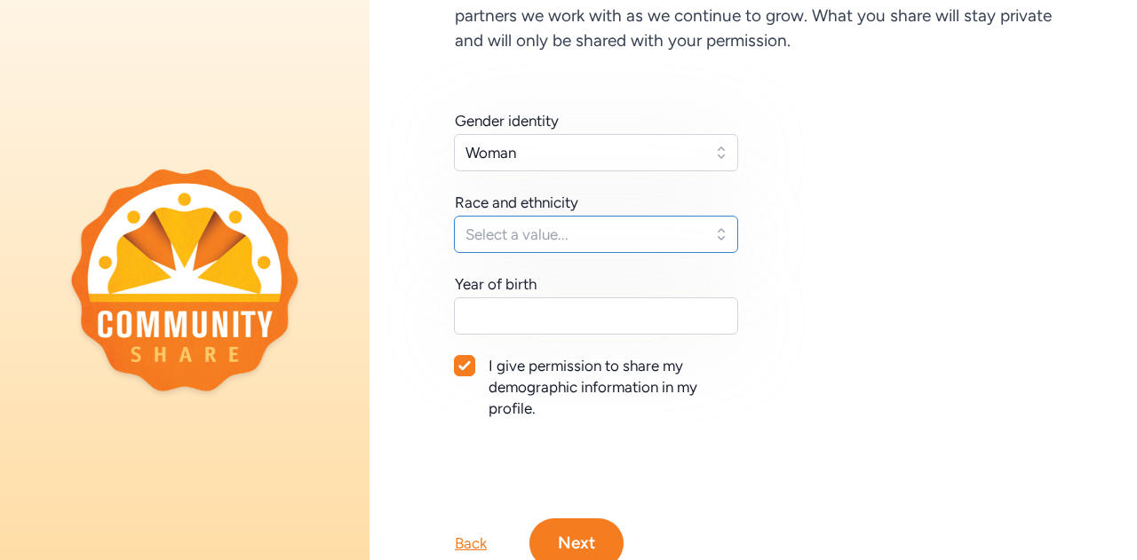
click at [699, 247] on button "Select a value..." at bounding box center [596, 234] width 284 height 37
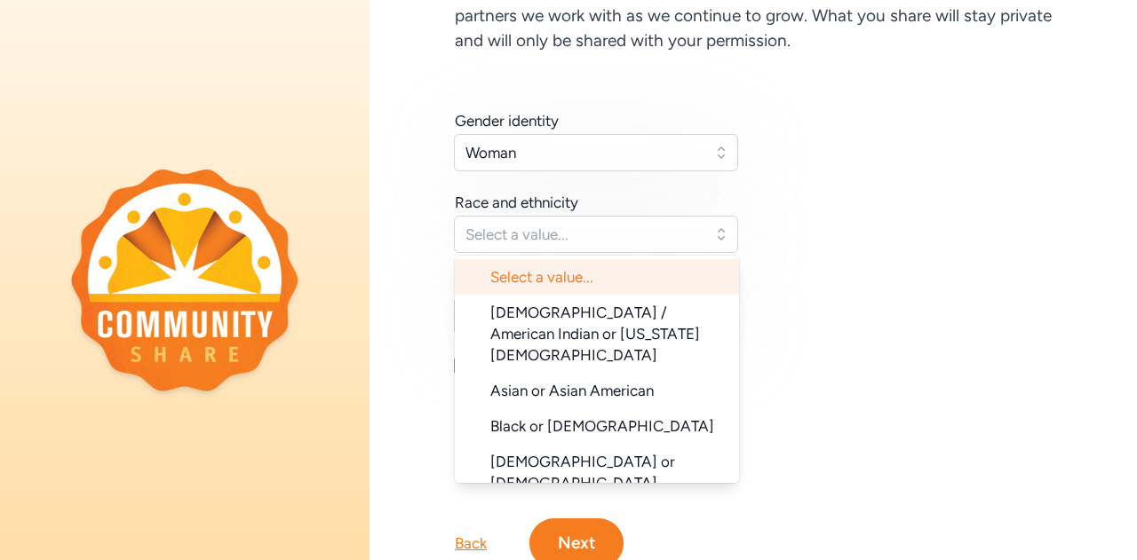
click at [630, 382] on span "Asian or Asian American" at bounding box center [571, 391] width 163 height 18
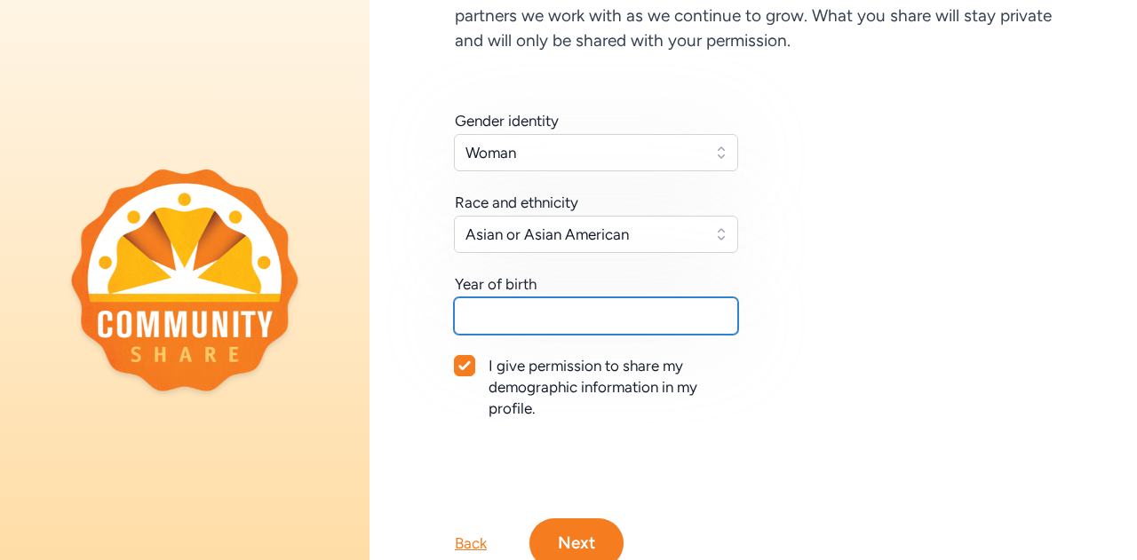
click at [690, 322] on input "text" at bounding box center [596, 315] width 284 height 37
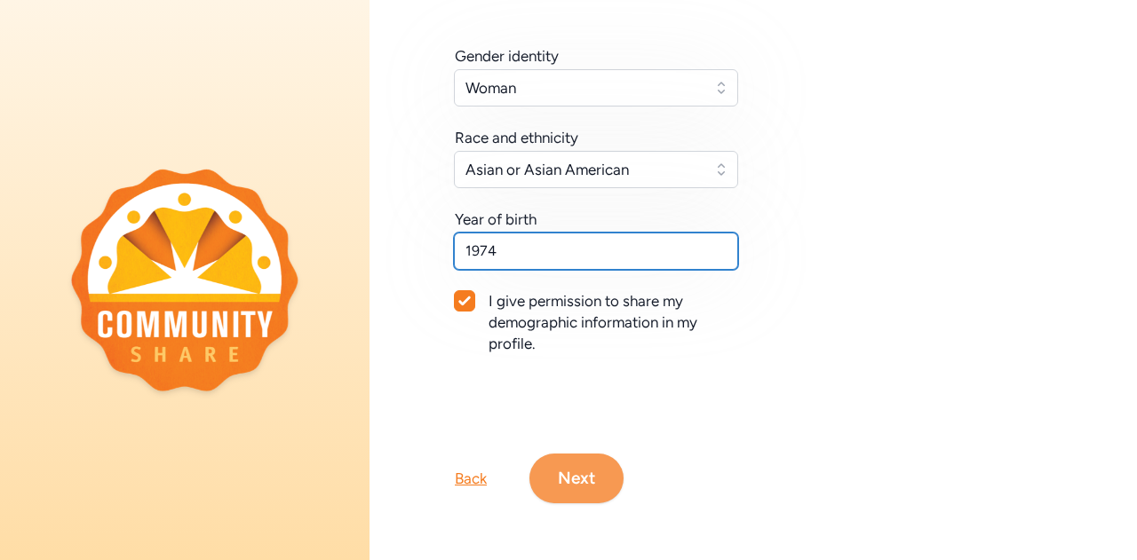
type input "1974"
click at [587, 465] on button "Next" at bounding box center [576, 479] width 94 height 50
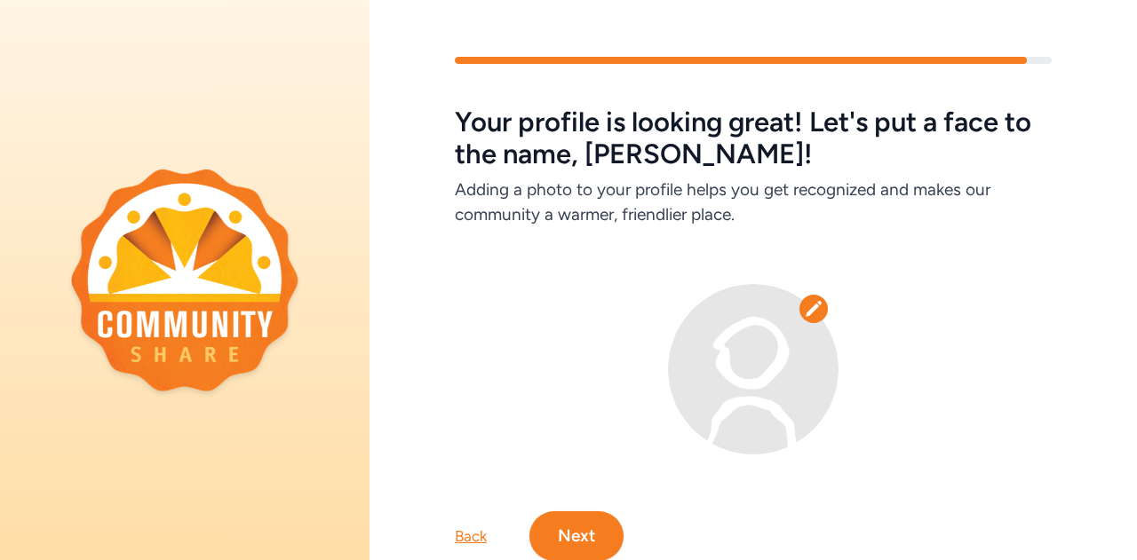
click at [590, 520] on button "Next" at bounding box center [576, 536] width 94 height 50
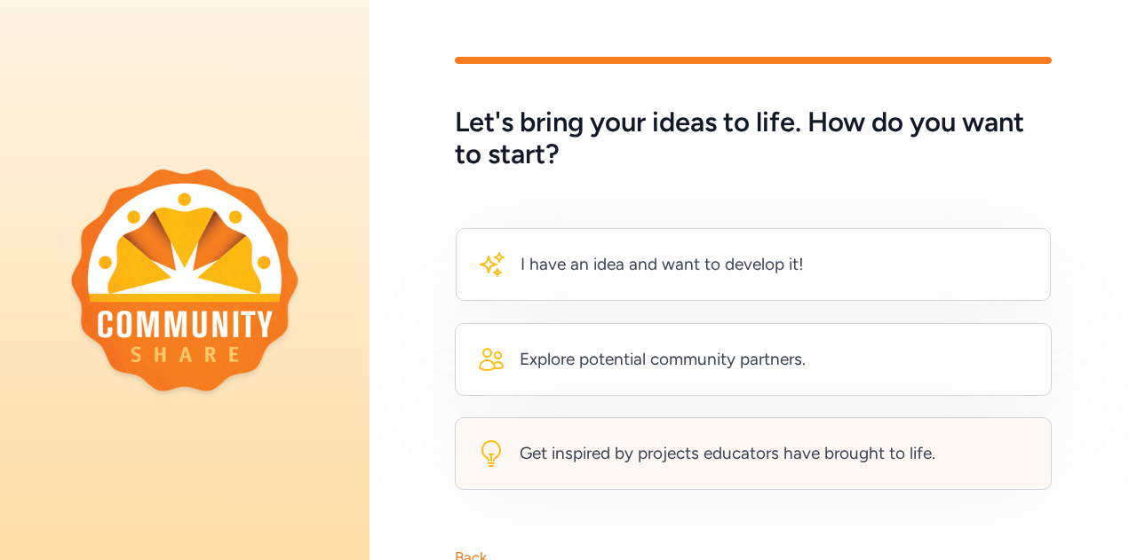
click at [531, 455] on div "Get inspired by projects educators have brought to life." at bounding box center [727, 453] width 416 height 25
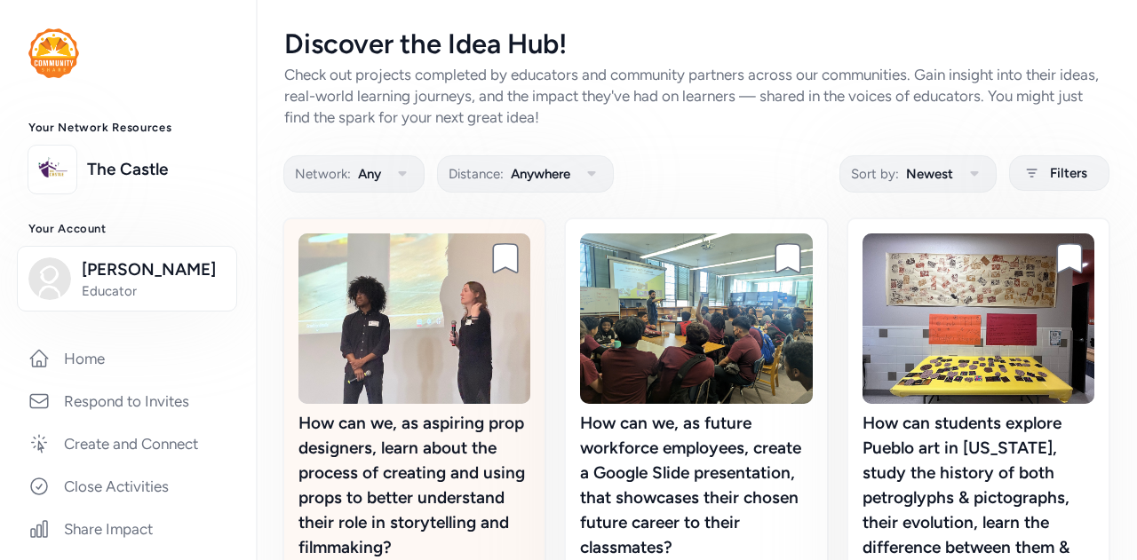
scroll to position [646, 0]
